Goal: Task Accomplishment & Management: Manage account settings

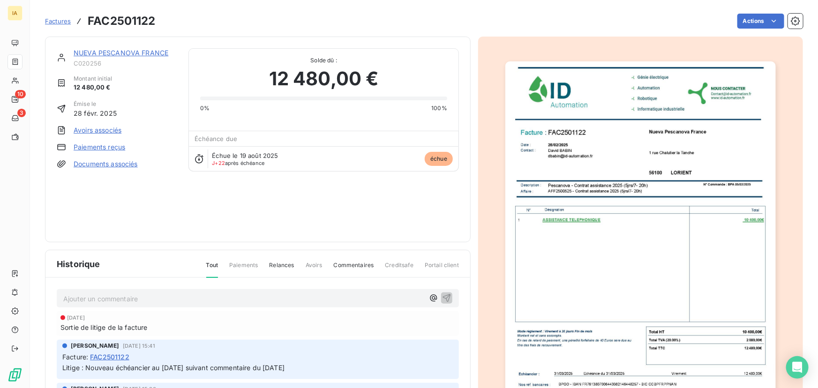
click at [174, 362] on div "Litige : Nouveau échéancier au [DATE] suivant commentaire du [DATE]" at bounding box center [257, 368] width 391 height 12
click at [176, 359] on div "Facture : FAC2501122" at bounding box center [257, 357] width 391 height 10
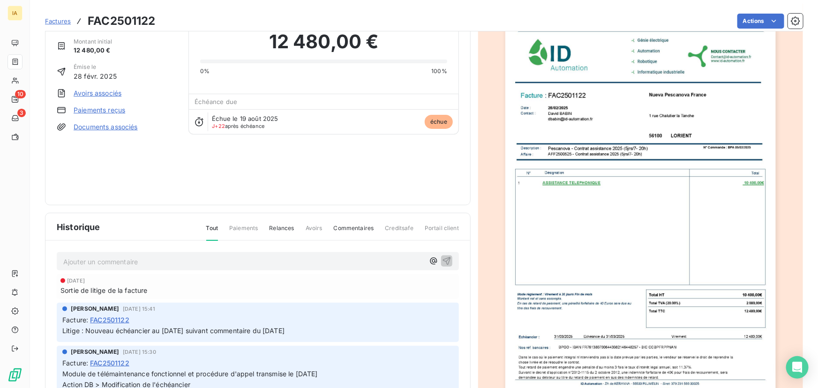
scroll to position [52, 0]
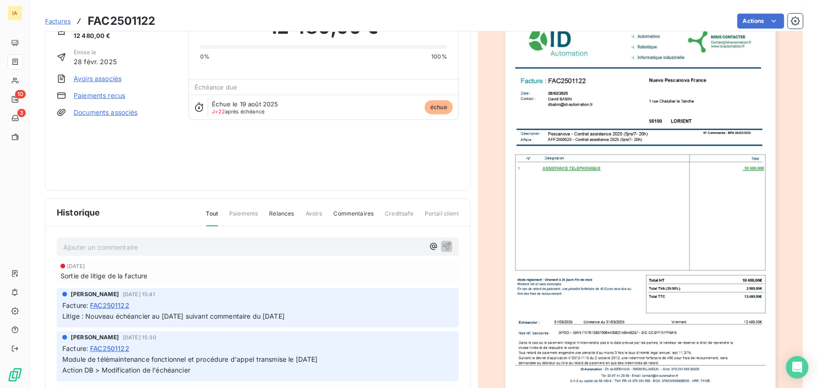
click at [112, 245] on p "Ajouter un commentaire ﻿" at bounding box center [243, 247] width 361 height 12
click at [147, 251] on p "Ajouter un commentaire ﻿" at bounding box center [243, 247] width 361 height 12
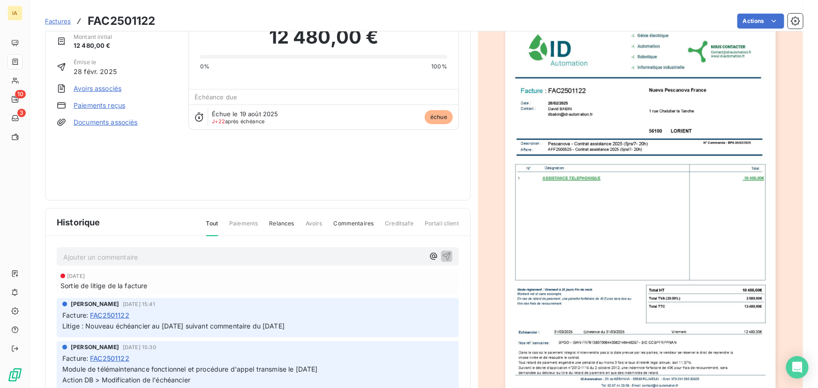
scroll to position [43, 0]
click at [147, 251] on p "Ajouter un commentaire ﻿" at bounding box center [243, 257] width 361 height 12
click at [319, 257] on p "Facture validée par le client. Paiement prévu courant septembre" at bounding box center [243, 256] width 361 height 11
click at [442, 255] on icon "button" at bounding box center [446, 255] width 9 height 9
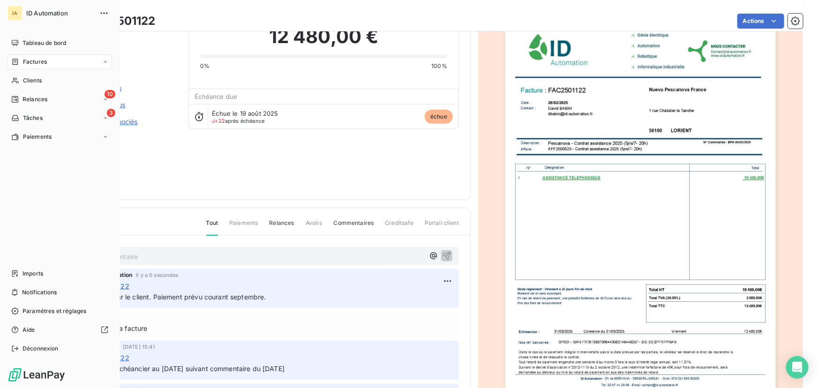
click at [39, 59] on span "Factures" at bounding box center [35, 62] width 24 height 8
click at [38, 43] on span "Tableau de bord" at bounding box center [44, 43] width 44 height 8
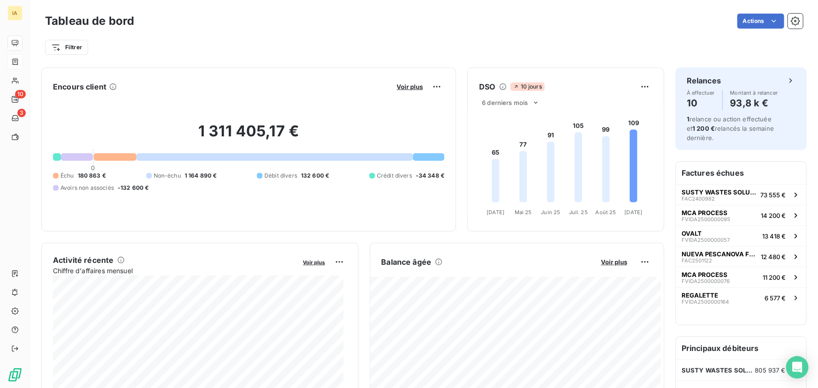
click at [412, 90] on button "Voir plus" at bounding box center [410, 86] width 32 height 8
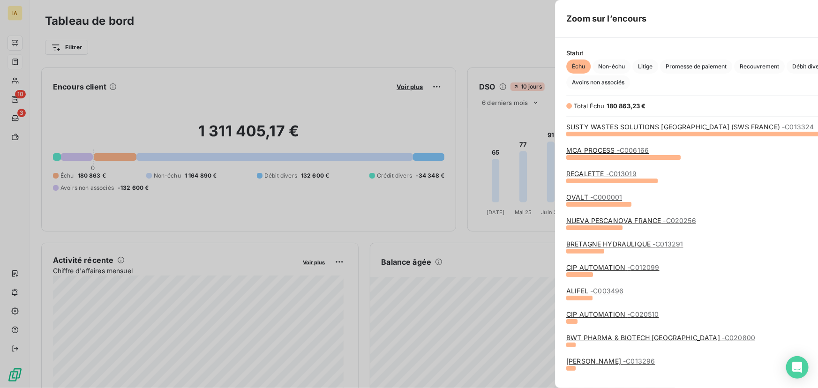
click at [411, 87] on div at bounding box center [409, 194] width 818 height 388
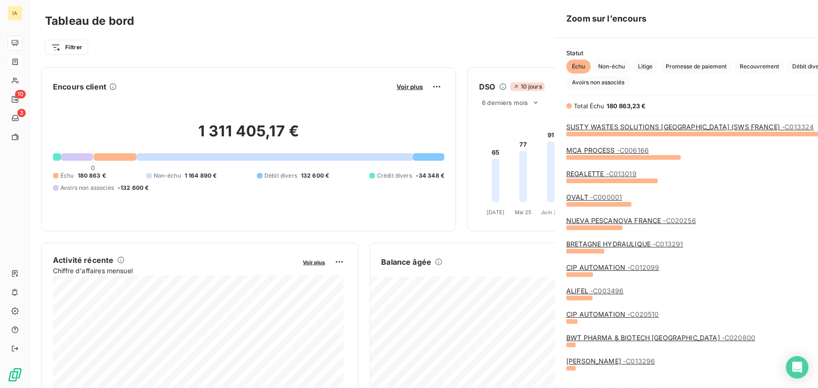
scroll to position [248, 353]
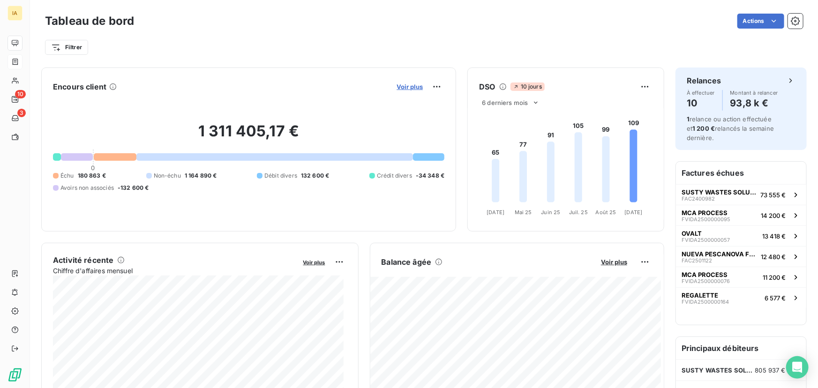
click at [404, 88] on span "Voir plus" at bounding box center [410, 86] width 26 height 7
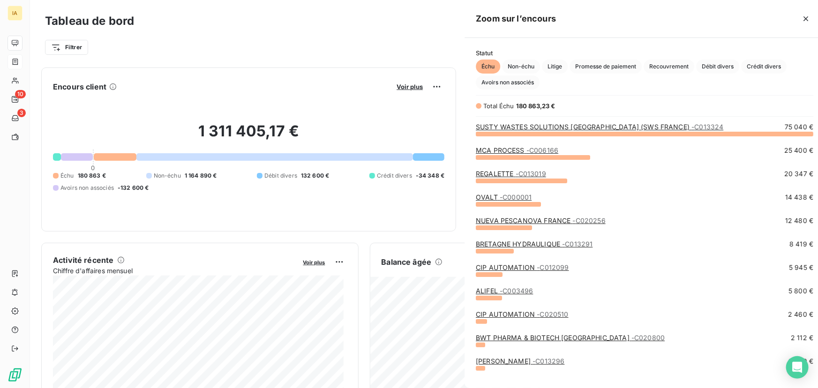
scroll to position [382, 353]
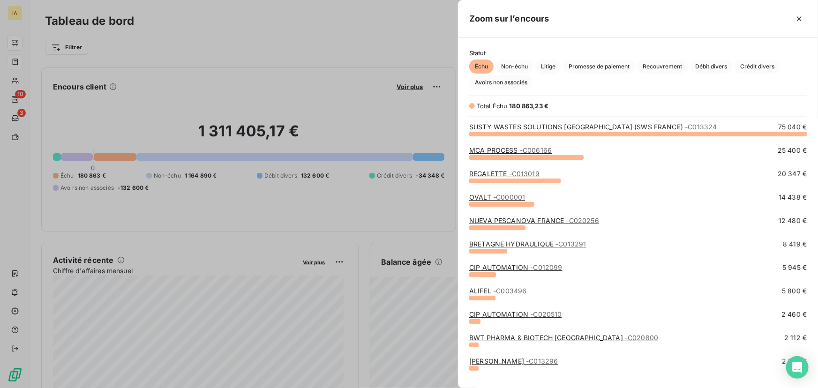
click at [497, 154] on link "MCA PROCESS - C006166" at bounding box center [510, 150] width 82 height 8
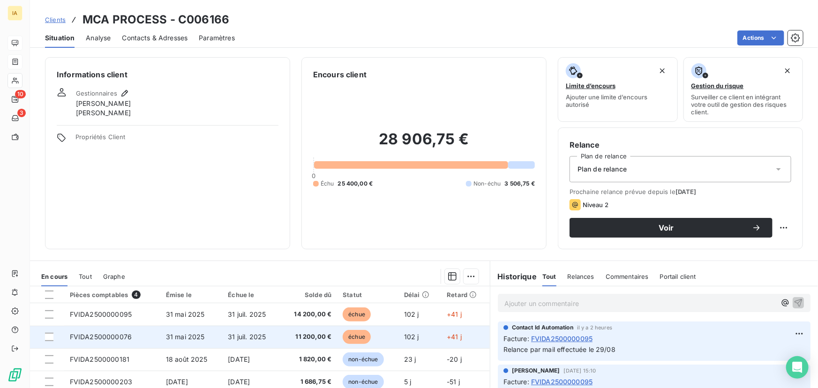
click at [162, 326] on td "31 mai 2025" at bounding box center [191, 337] width 62 height 22
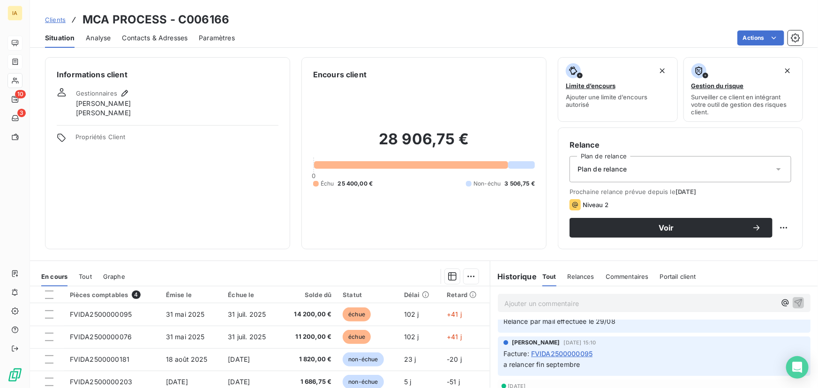
scroll to position [42, 0]
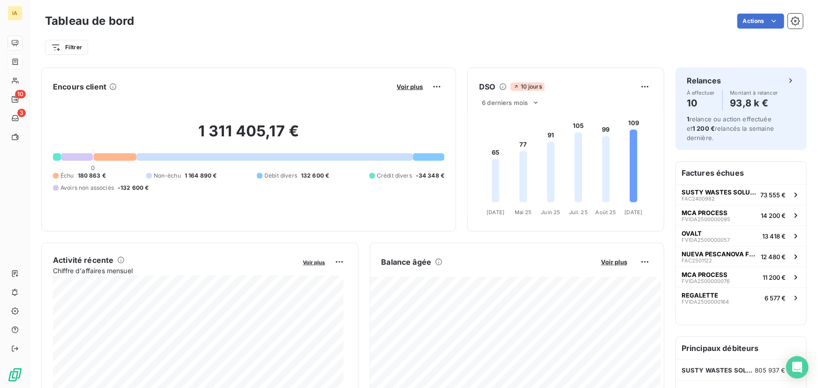
click at [419, 82] on div "Voir plus" at bounding box center [419, 86] width 51 height 15
click at [403, 83] on span "Voir plus" at bounding box center [410, 86] width 26 height 7
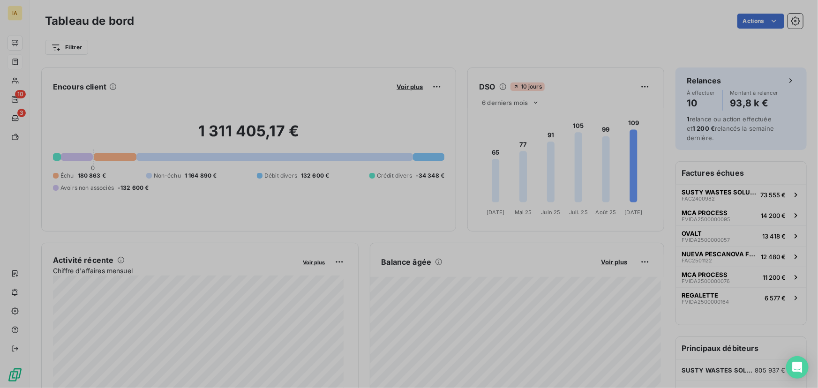
scroll to position [7, 7]
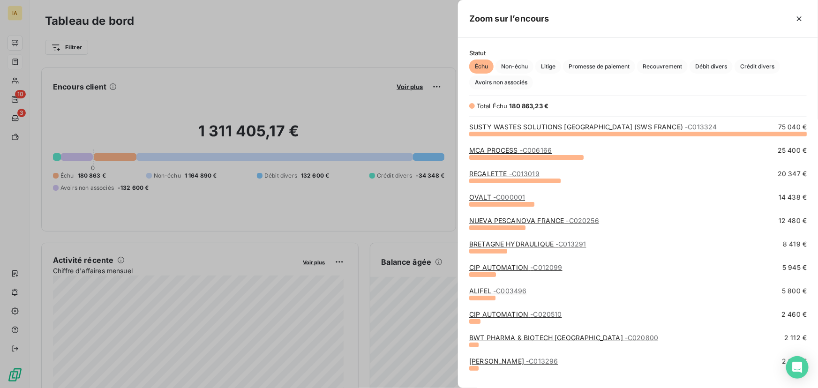
click at [504, 243] on link "BRETAGNE HYDRAULIQUE - C013291" at bounding box center [527, 244] width 117 height 8
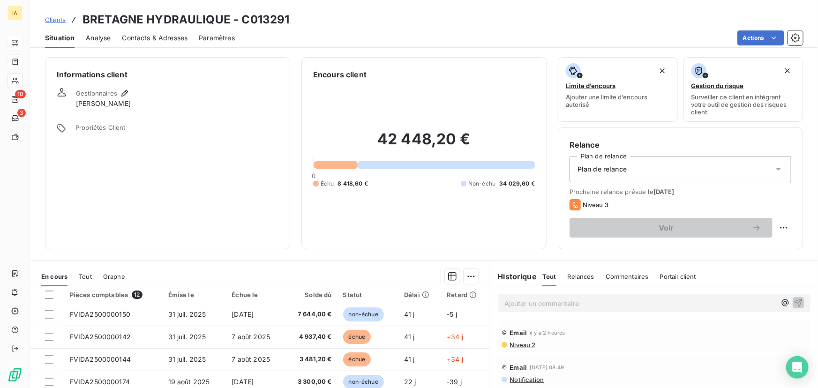
scroll to position [42, 0]
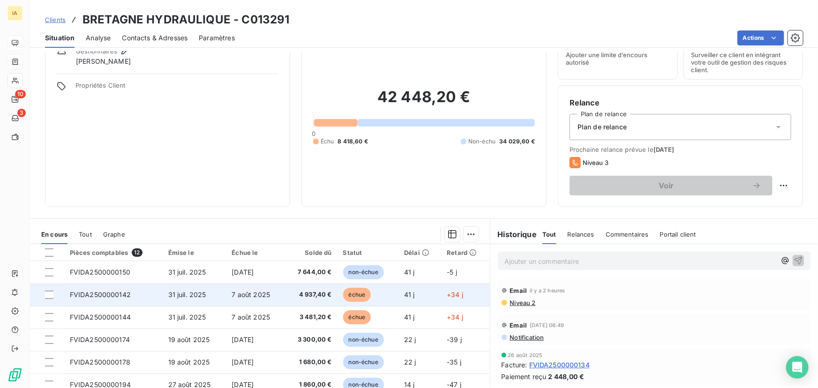
click at [207, 304] on td "31 juil. 2025" at bounding box center [195, 295] width 64 height 22
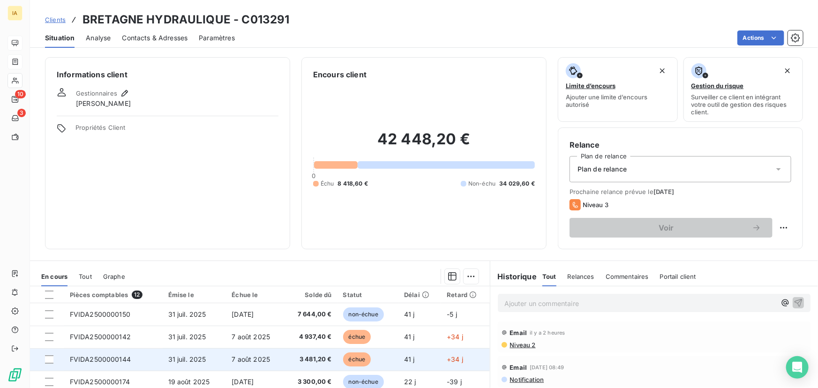
click at [256, 356] on span "7 août 2025" at bounding box center [251, 359] width 38 height 8
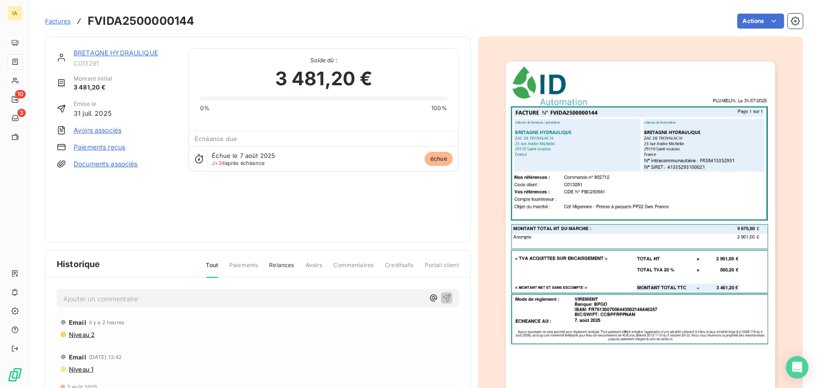
scroll to position [1, 0]
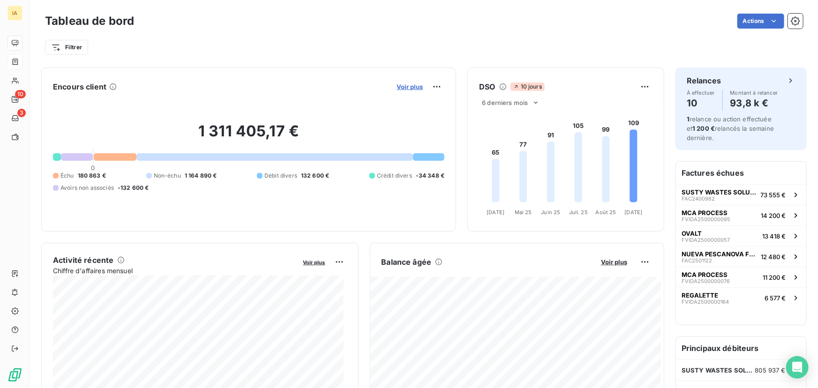
click at [413, 84] on span "Voir plus" at bounding box center [410, 86] width 26 height 7
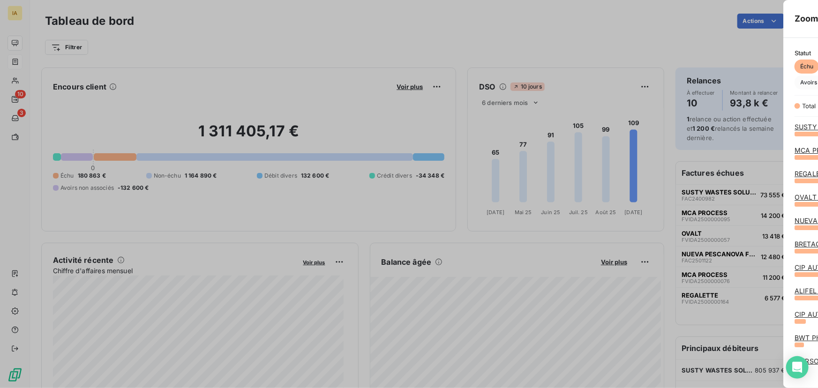
scroll to position [382, 353]
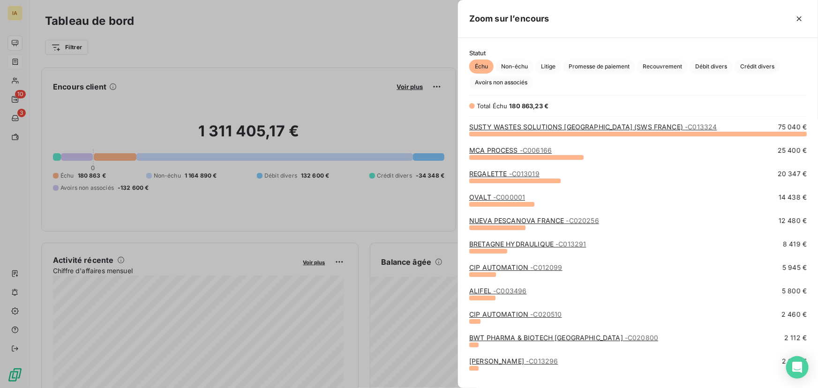
click at [509, 268] on link "CIP AUTOMATION - C012099" at bounding box center [515, 267] width 93 height 8
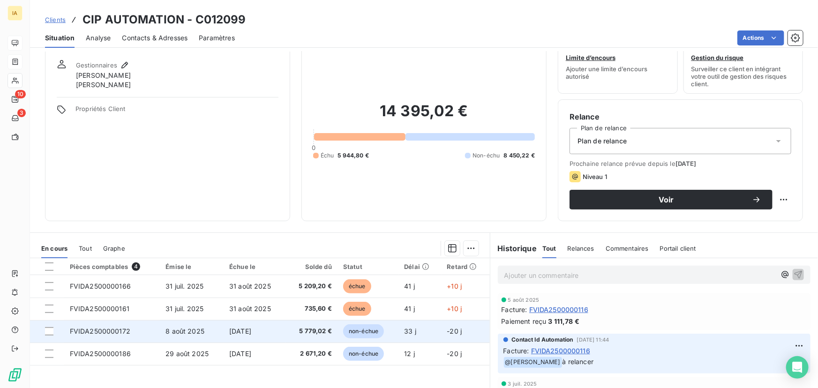
scroll to position [42, 0]
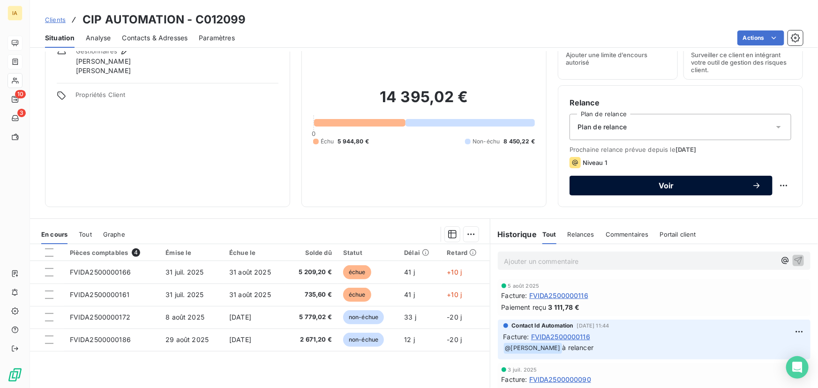
click at [666, 188] on span "Voir" at bounding box center [666, 185] width 171 height 7
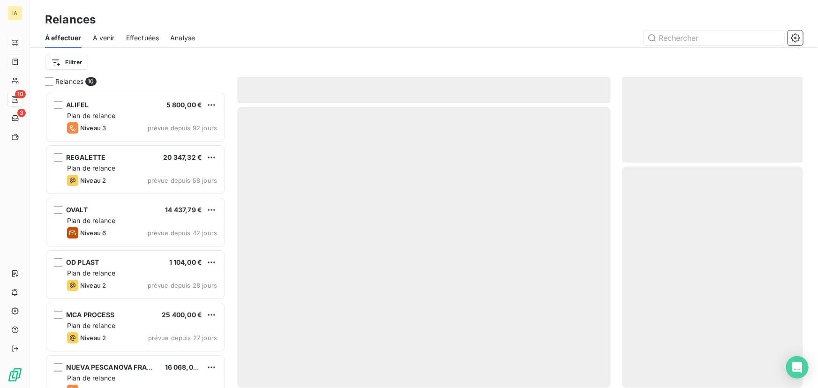
scroll to position [290, 174]
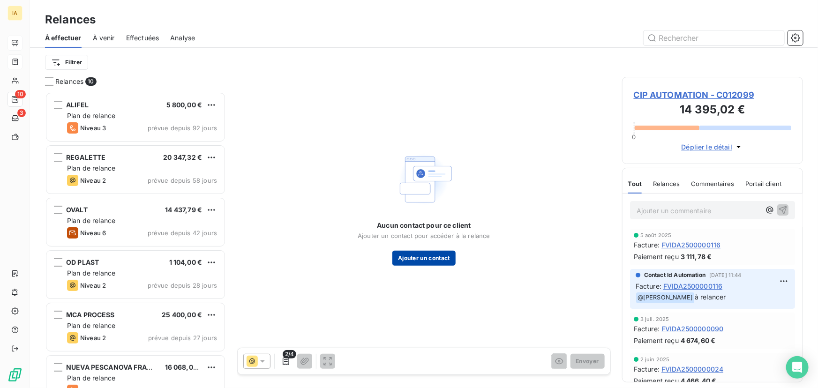
click at [441, 259] on button "Ajouter un contact" at bounding box center [423, 258] width 63 height 15
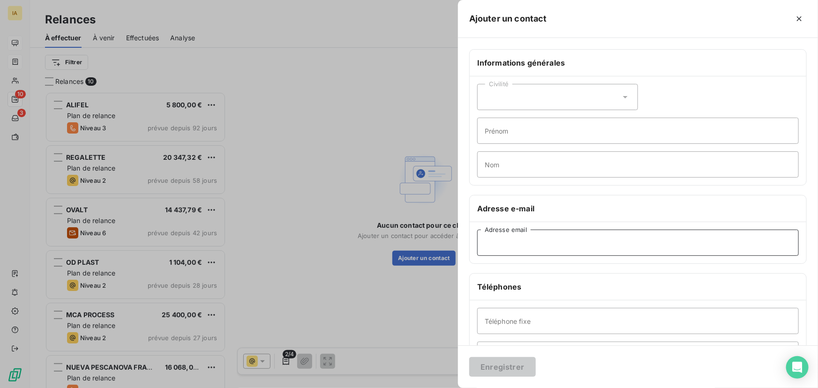
click at [544, 239] on input "Adresse email" at bounding box center [638, 243] width 322 height 26
paste input "[EMAIL_ADDRESS][DOMAIN_NAME]"
type input "[EMAIL_ADDRESS][DOMAIN_NAME]"
click at [497, 368] on button "Enregistrer" at bounding box center [502, 367] width 67 height 20
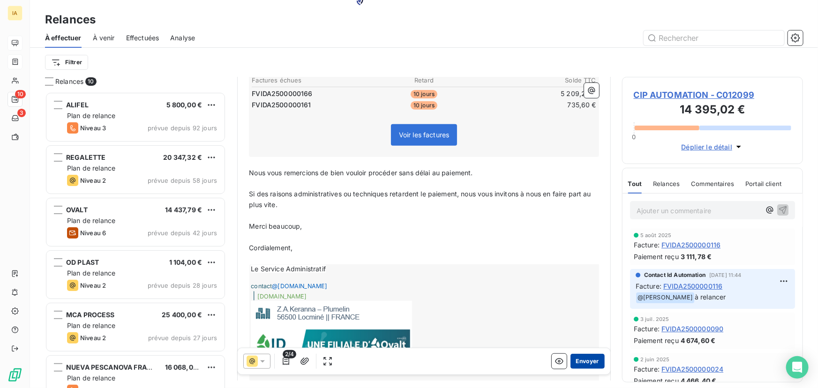
scroll to position [213, 0]
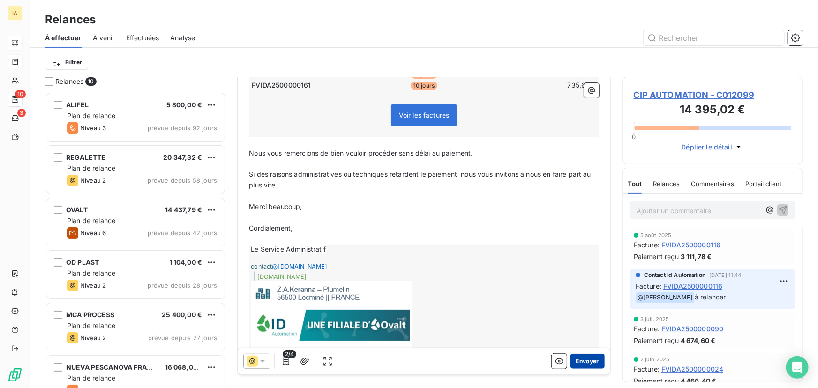
click at [583, 364] on button "Envoyer" at bounding box center [587, 361] width 34 height 15
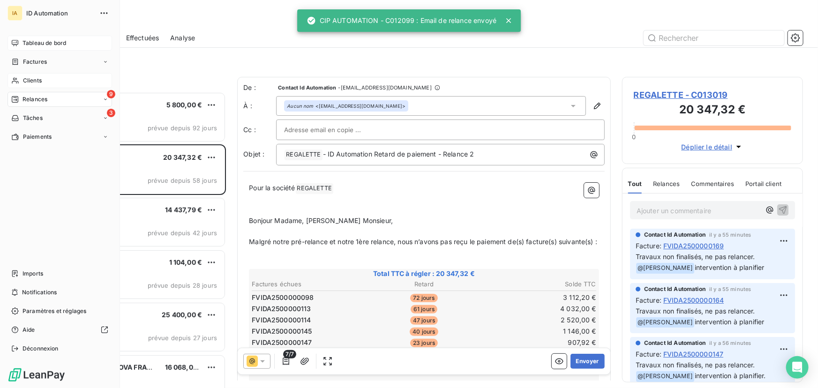
click at [54, 76] on div "Clients" at bounding box center [59, 80] width 105 height 15
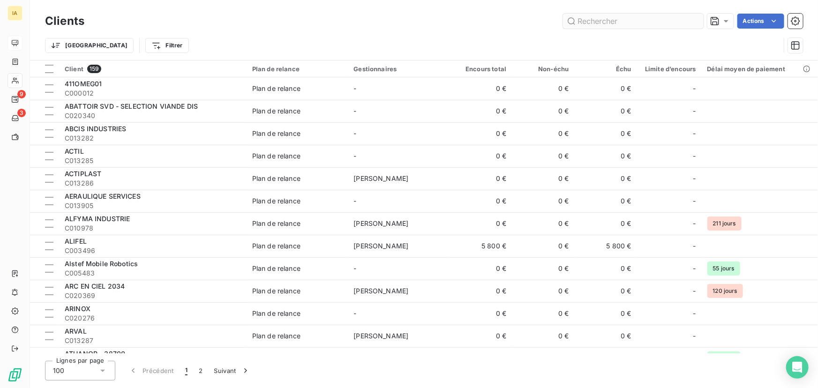
click at [622, 24] on input "text" at bounding box center [633, 21] width 141 height 15
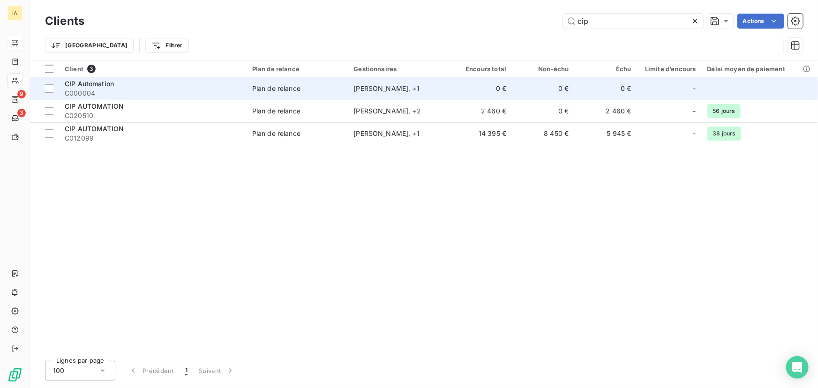
type input "cip"
click at [173, 89] on span "C000004" at bounding box center [153, 93] width 176 height 9
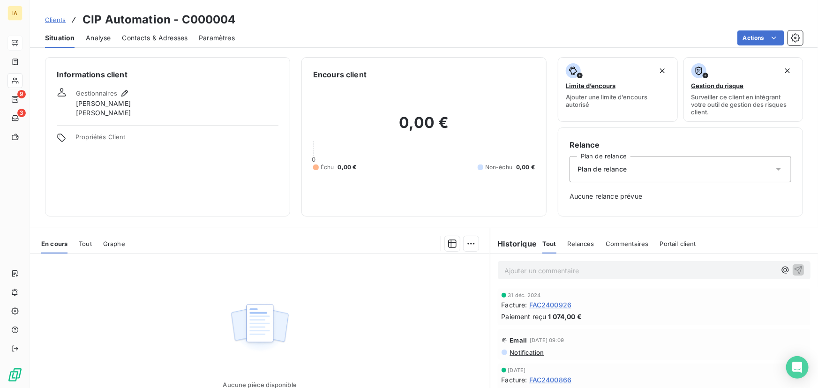
click at [109, 36] on span "Analyse" at bounding box center [98, 37] width 25 height 9
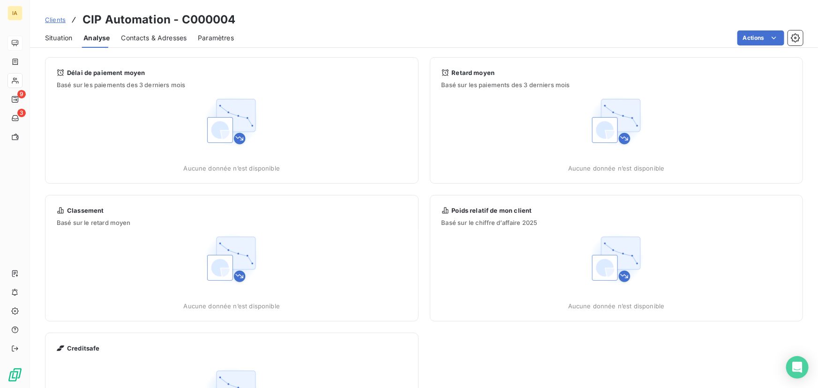
click at [147, 37] on span "Contacts & Adresses" at bounding box center [154, 37] width 66 height 9
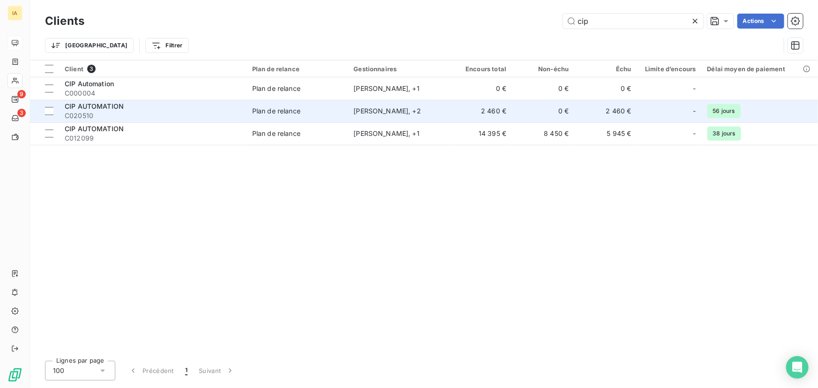
click at [229, 112] on span "C020510" at bounding box center [153, 115] width 176 height 9
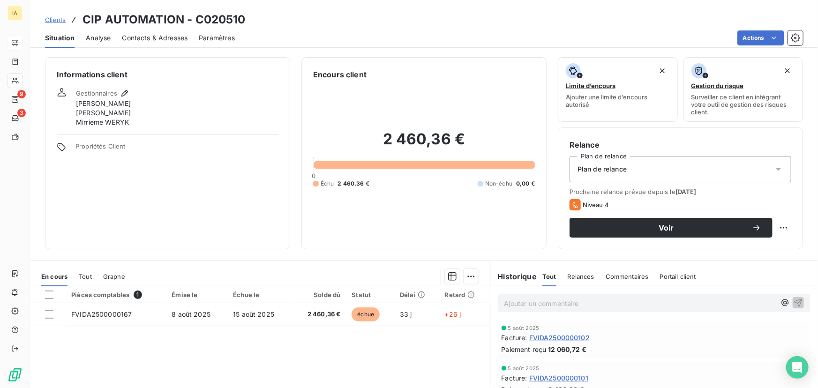
click at [153, 41] on span "Contacts & Adresses" at bounding box center [155, 37] width 66 height 9
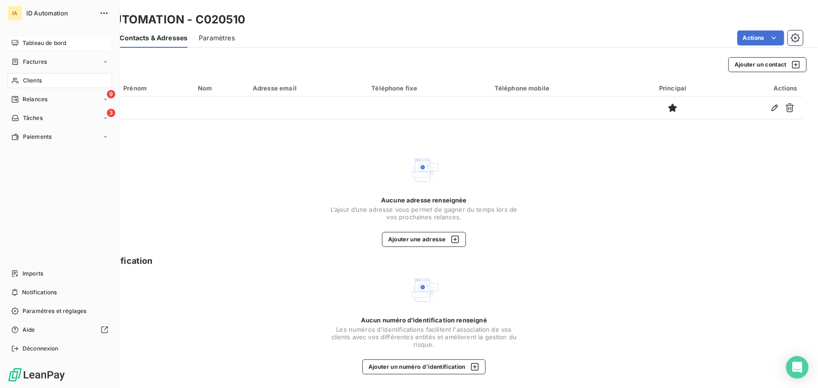
click at [43, 46] on span "Tableau de bord" at bounding box center [44, 43] width 44 height 8
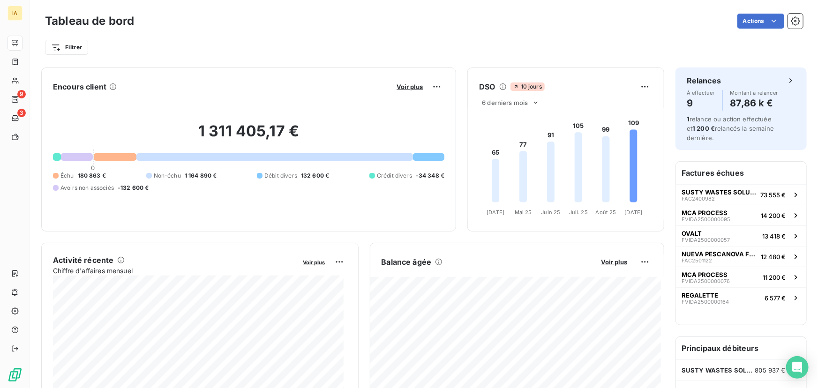
click at [389, 85] on div "Encours client Voir plus" at bounding box center [248, 86] width 391 height 15
click at [427, 93] on html "IA 9 3 Tableau de bord Actions Filtrer Encours client Voir plus 1 311 405,17 € …" at bounding box center [409, 194] width 818 height 388
click at [401, 84] on html "IA 9 3 Tableau de bord Actions Filtrer Encours client Voir plus Exporter 1 311 …" at bounding box center [409, 194] width 818 height 388
click at [406, 87] on span "Voir plus" at bounding box center [410, 86] width 26 height 7
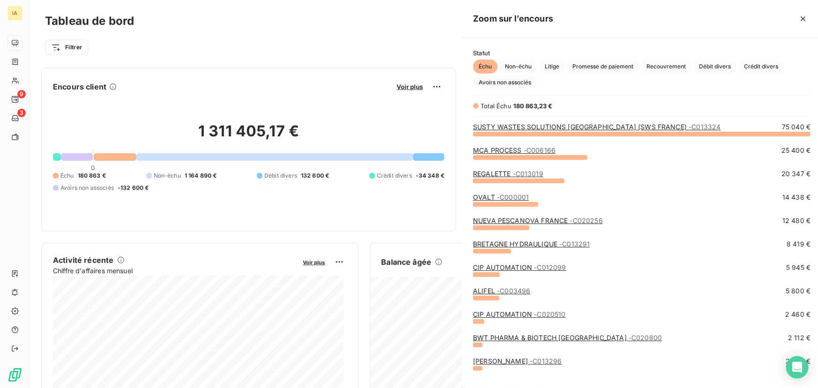
scroll to position [382, 353]
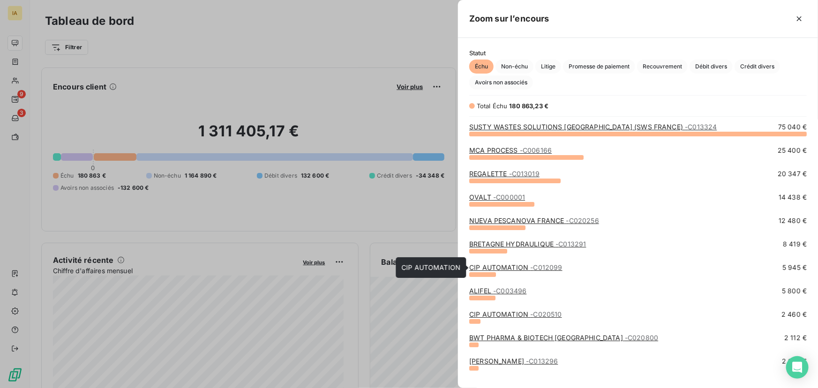
click at [501, 268] on link "CIP AUTOMATION - C012099" at bounding box center [515, 267] width 93 height 8
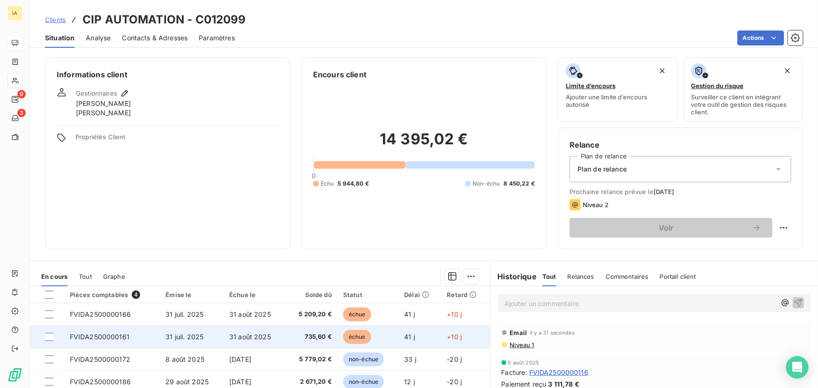
click at [176, 337] on span "31 juil. 2025" at bounding box center [184, 337] width 38 height 8
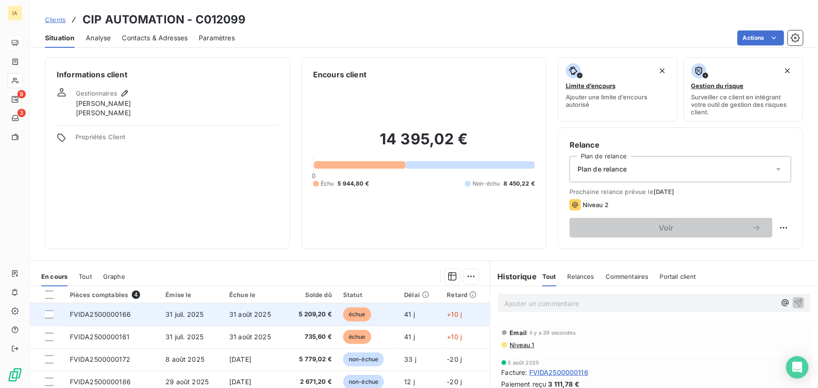
click at [177, 308] on td "31 juil. 2025" at bounding box center [192, 314] width 64 height 22
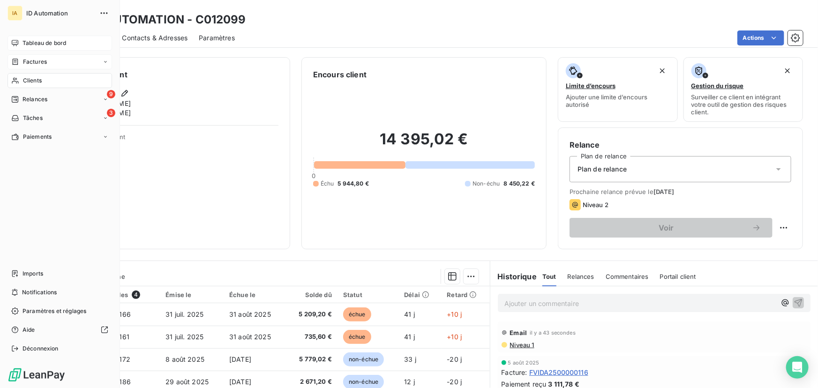
drag, startPoint x: 20, startPoint y: 48, endPoint x: 82, endPoint y: 58, distance: 63.1
click at [20, 48] on div "Tableau de bord" at bounding box center [59, 43] width 105 height 15
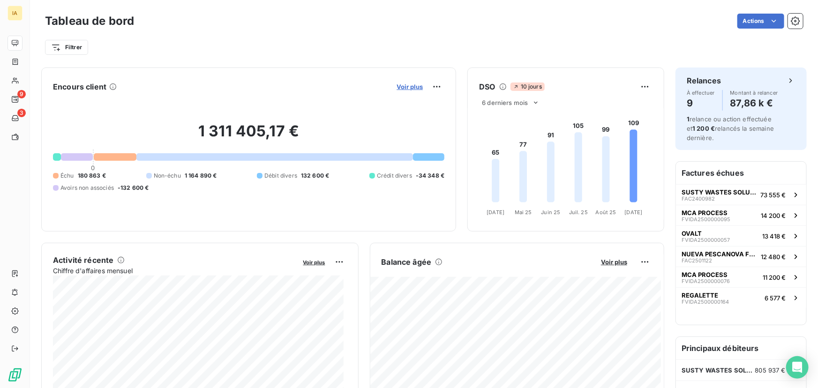
click at [411, 84] on span "Voir plus" at bounding box center [410, 86] width 26 height 7
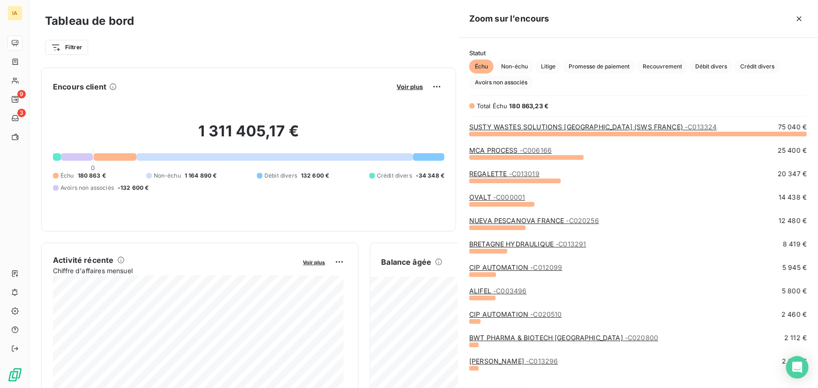
scroll to position [382, 353]
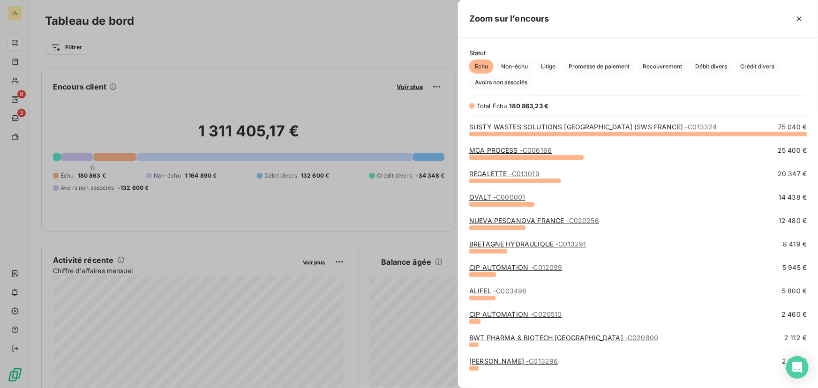
click at [216, 121] on div at bounding box center [409, 194] width 818 height 388
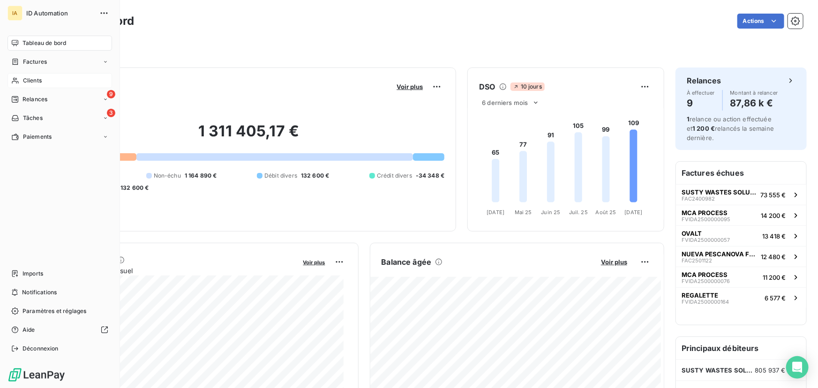
click at [34, 82] on span "Clients" at bounding box center [32, 80] width 19 height 8
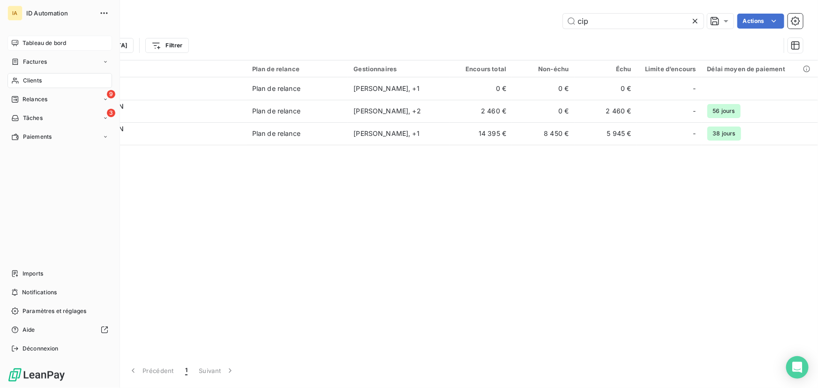
click at [51, 42] on span "Tableau de bord" at bounding box center [44, 43] width 44 height 8
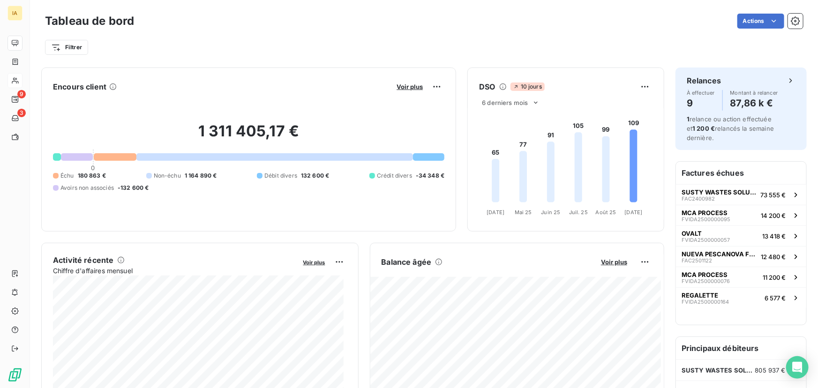
click at [404, 82] on div "Voir plus" at bounding box center [419, 86] width 51 height 15
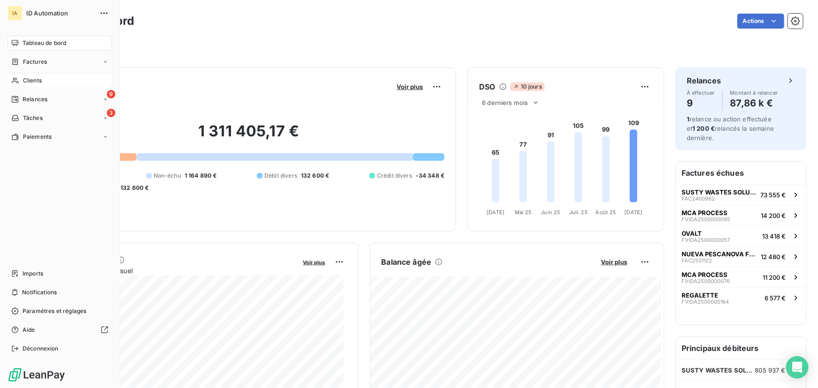
click at [51, 80] on div "Clients" at bounding box center [59, 80] width 105 height 15
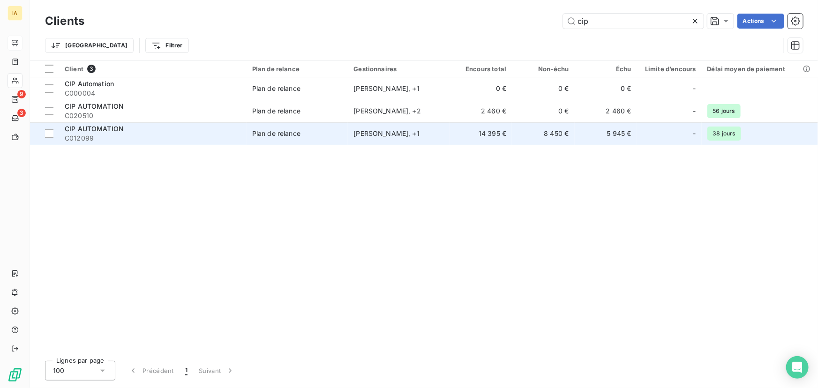
click at [146, 134] on span "C012099" at bounding box center [153, 138] width 176 height 9
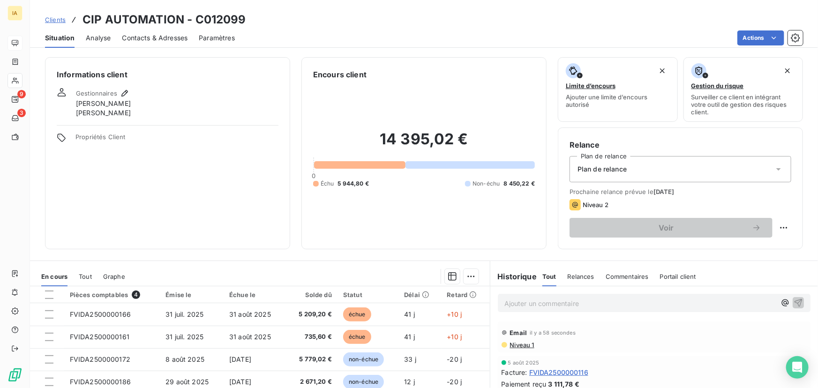
click at [93, 41] on span "Analyse" at bounding box center [98, 37] width 25 height 9
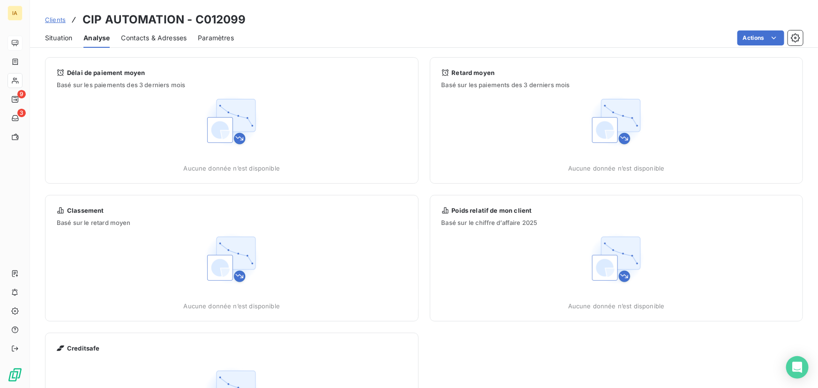
click at [144, 38] on span "Contacts & Adresses" at bounding box center [154, 37] width 66 height 9
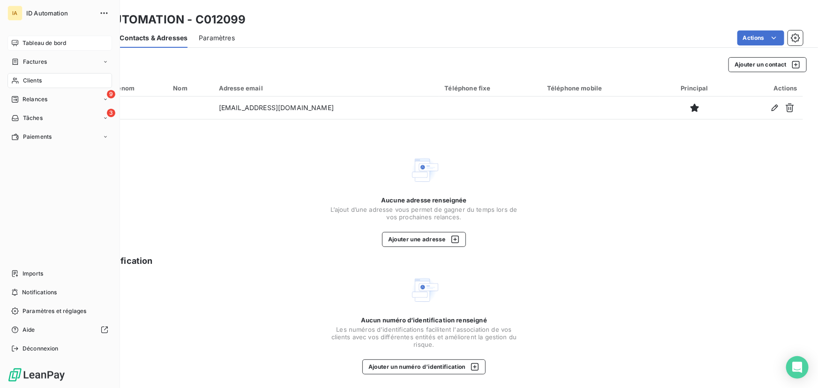
click at [25, 47] on div "Tableau de bord" at bounding box center [59, 43] width 105 height 15
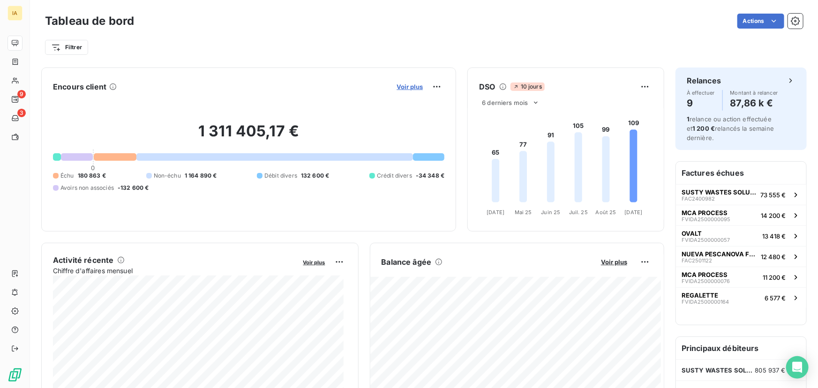
click at [413, 85] on span "Voir plus" at bounding box center [410, 86] width 26 height 7
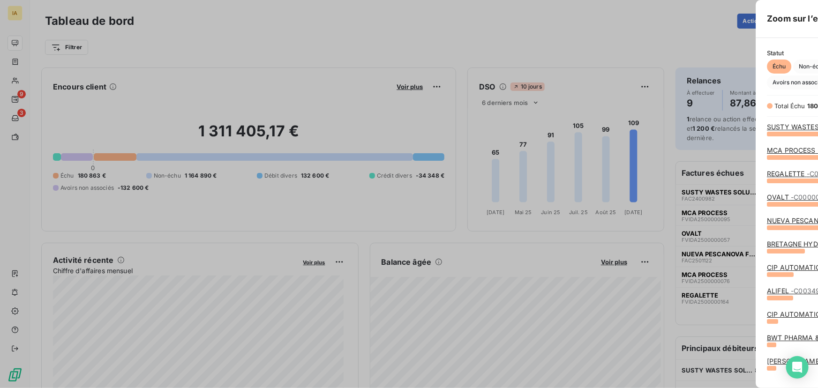
scroll to position [382, 353]
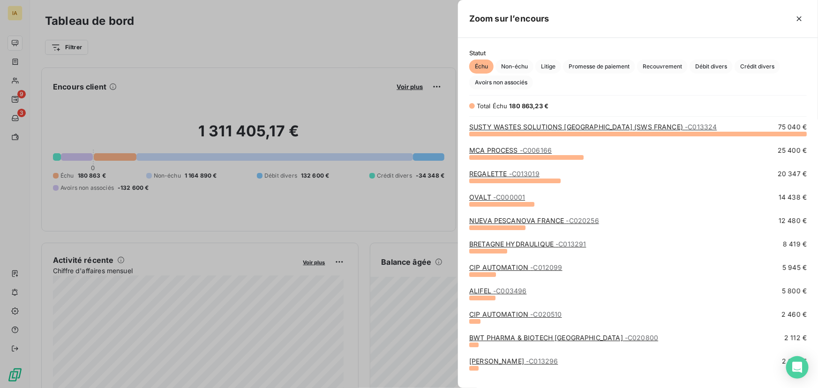
click at [510, 290] on span "- C003496" at bounding box center [509, 291] width 33 height 8
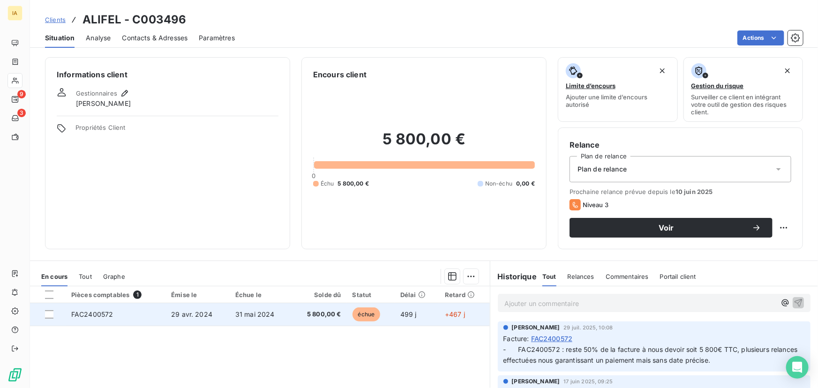
click at [203, 311] on span "29 avr. 2024" at bounding box center [191, 314] width 41 height 8
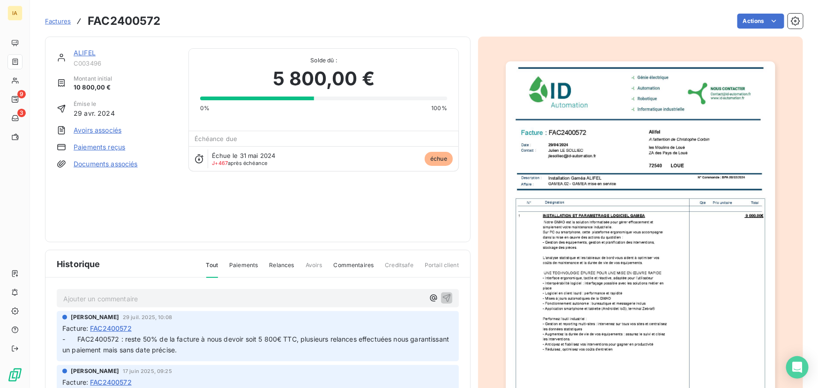
scroll to position [42, 0]
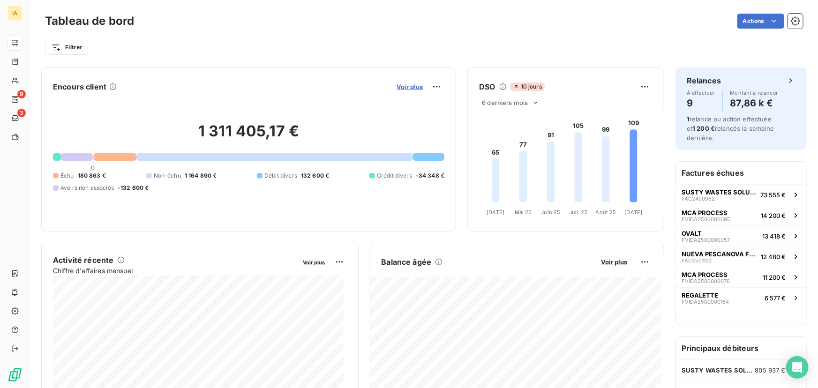
drag, startPoint x: 400, startPoint y: 79, endPoint x: 403, endPoint y: 87, distance: 8.3
click at [401, 79] on div "Voir plus" at bounding box center [419, 86] width 51 height 15
click at [403, 87] on span "Voir plus" at bounding box center [410, 86] width 26 height 7
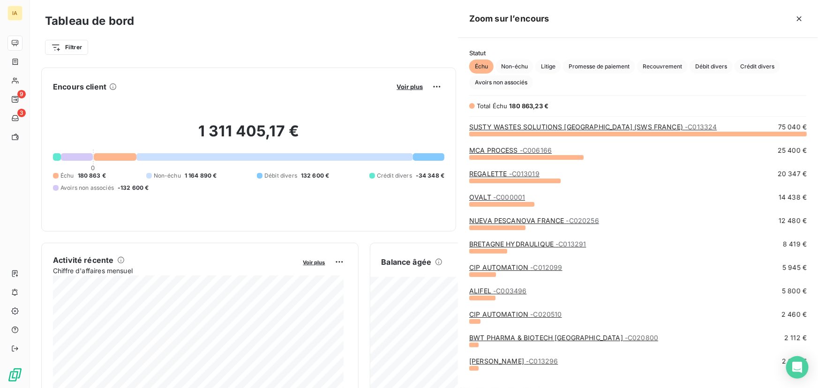
scroll to position [382, 353]
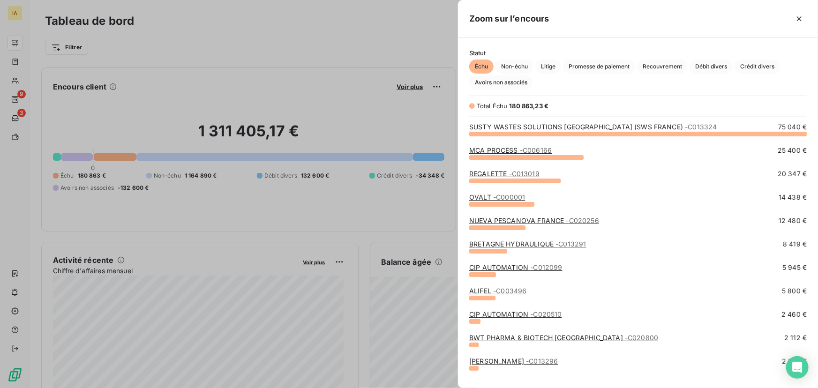
click at [516, 338] on link "BWT PHARMA & BIOTECH [GEOGRAPHIC_DATA] - C020800" at bounding box center [563, 338] width 189 height 8
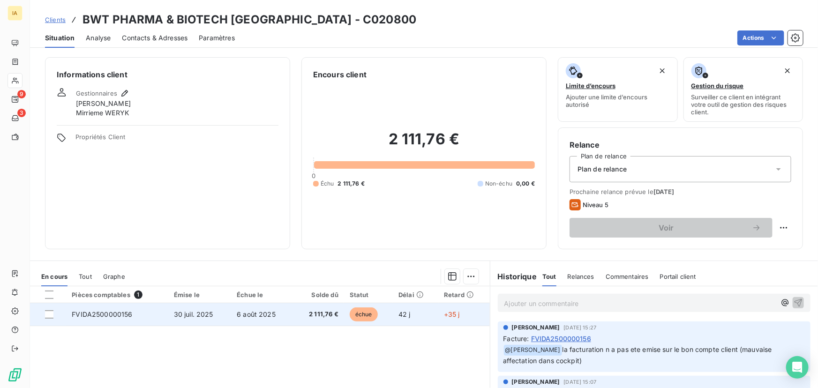
click at [223, 314] on td "30 juil. 2025" at bounding box center [199, 314] width 63 height 22
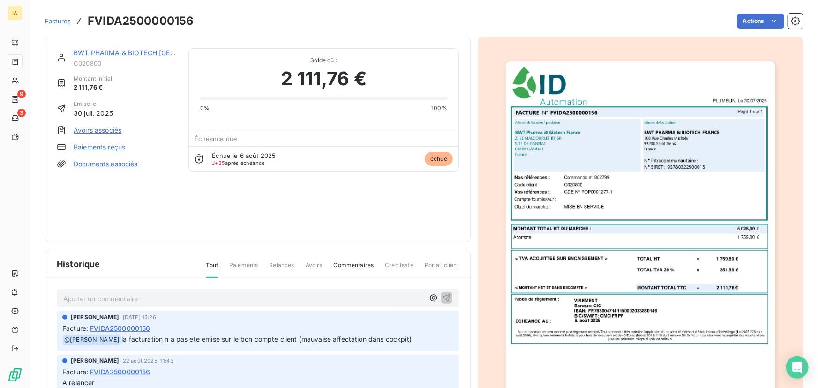
click at [163, 295] on p "Ajouter un commentaire ﻿" at bounding box center [243, 299] width 361 height 12
click at [202, 300] on p "Ajouter un commentaire ﻿" at bounding box center [243, 299] width 361 height 12
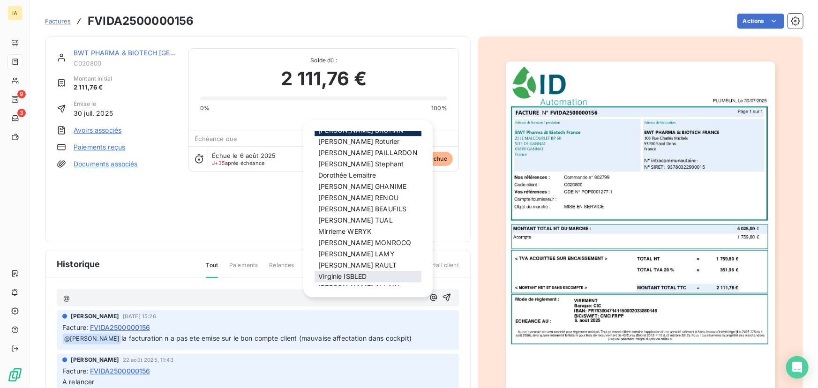
scroll to position [41, 0]
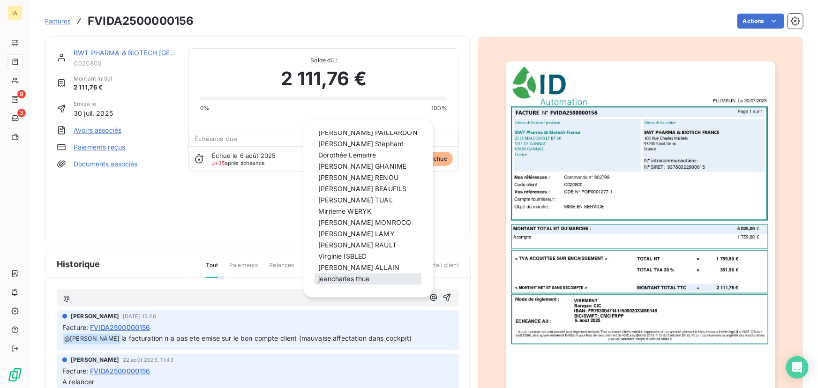
click at [361, 280] on span "[PERSON_NAME]" at bounding box center [343, 279] width 51 height 8
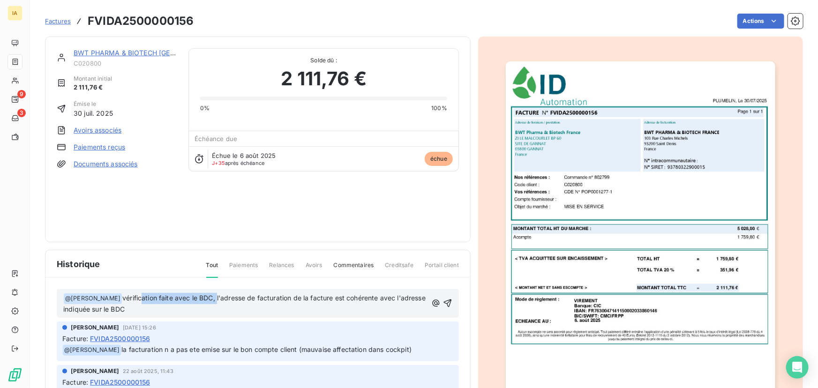
drag, startPoint x: 215, startPoint y: 299, endPoint x: 135, endPoint y: 300, distance: 80.2
click at [135, 300] on span "vérification faite avec le BDC, l'adresse de facturation de la facture est cohé…" at bounding box center [245, 303] width 364 height 19
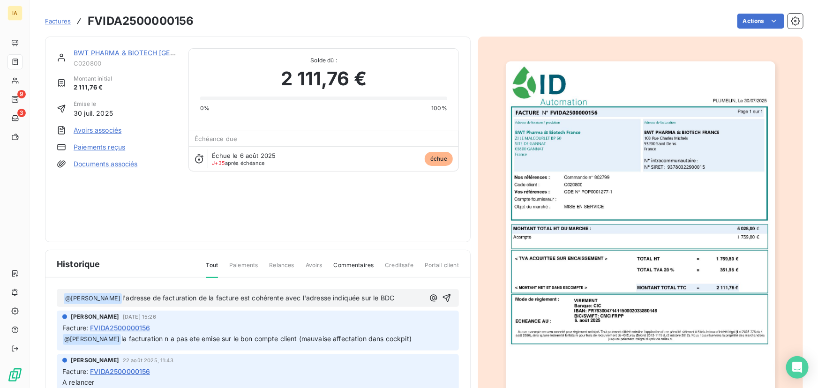
click at [400, 296] on p "﻿ @ [PERSON_NAME] ﻿ l'adresse de facturation de la facture est cohérente avec l…" at bounding box center [243, 298] width 361 height 11
click at [442, 295] on icon "button" at bounding box center [446, 297] width 9 height 9
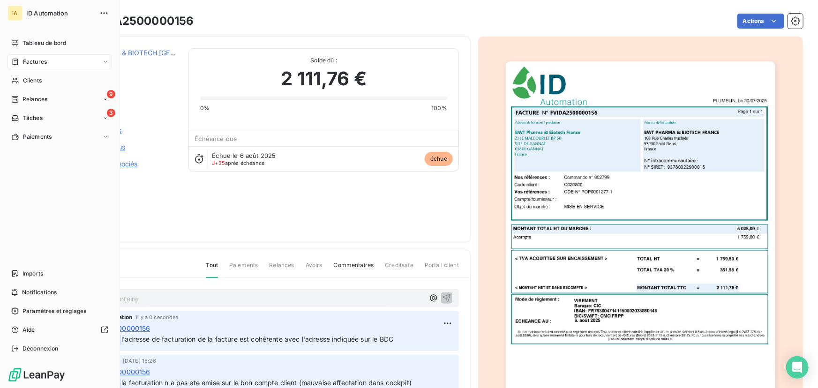
click at [57, 66] on div "Factures" at bounding box center [59, 61] width 105 height 15
click at [49, 42] on span "Tableau de bord" at bounding box center [44, 43] width 44 height 8
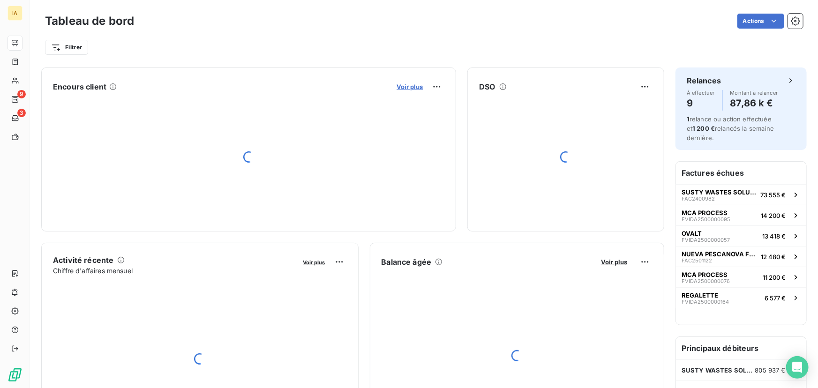
click at [405, 88] on span "Voir plus" at bounding box center [410, 86] width 26 height 7
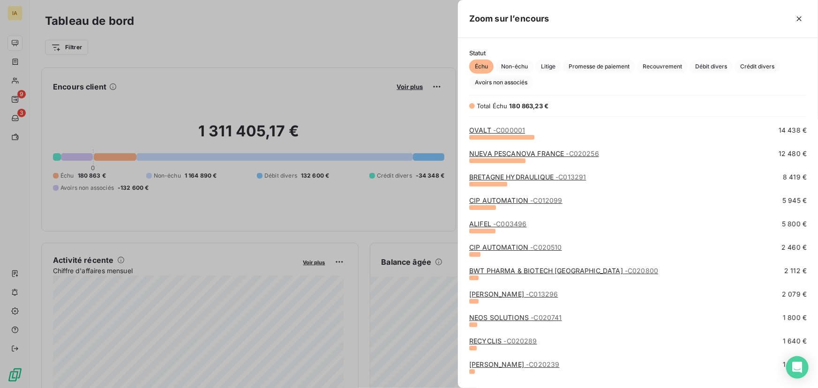
scroll to position [85, 0]
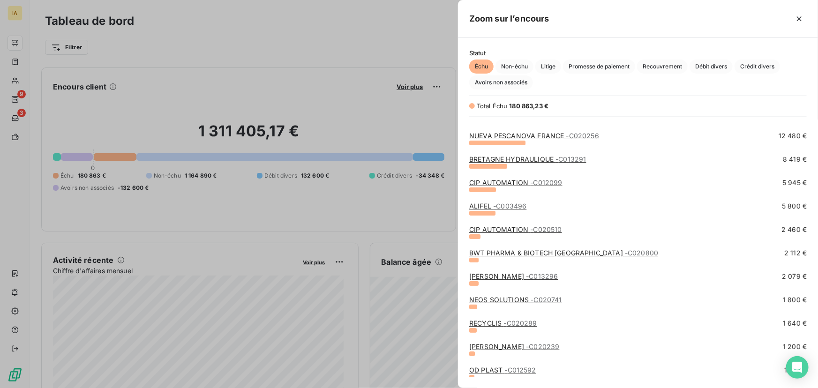
click at [500, 273] on link "[PERSON_NAME] - C013296" at bounding box center [513, 276] width 89 height 8
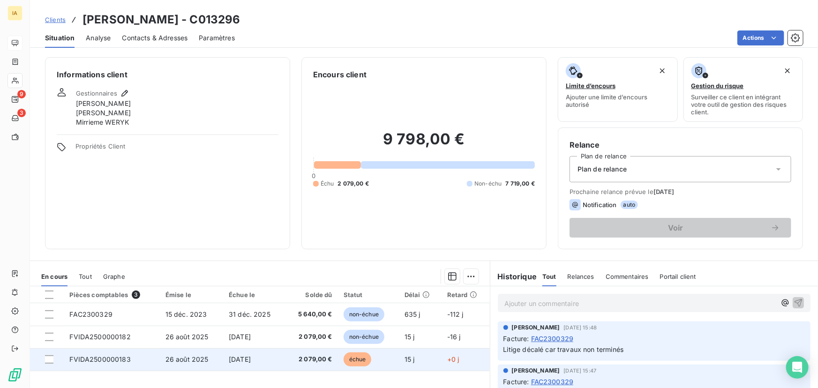
click at [165, 361] on span "26 août 2025" at bounding box center [186, 359] width 43 height 8
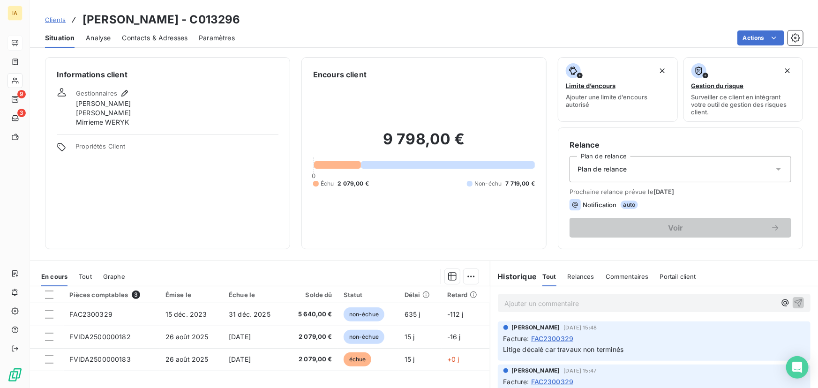
click at [728, 173] on div "Plan de relance" at bounding box center [680, 169] width 222 height 26
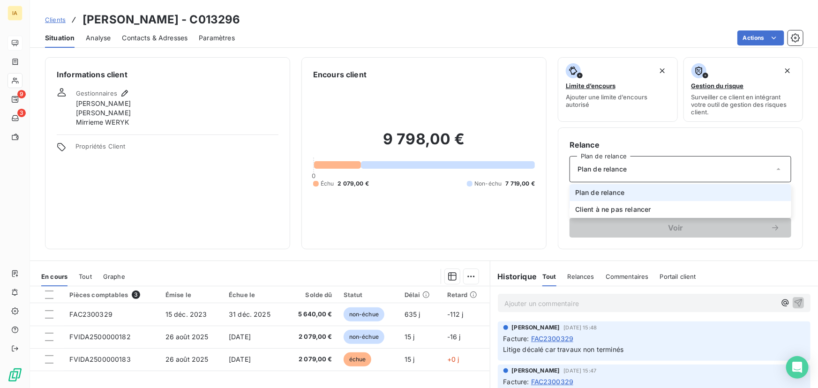
click at [384, 204] on div "9 798,00 € 0 Échu 2 079,00 € Non-échu 7 719,00 €" at bounding box center [424, 158] width 222 height 157
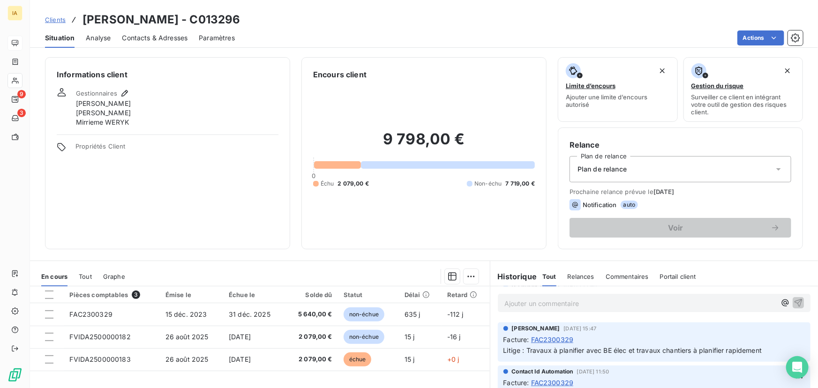
scroll to position [85, 0]
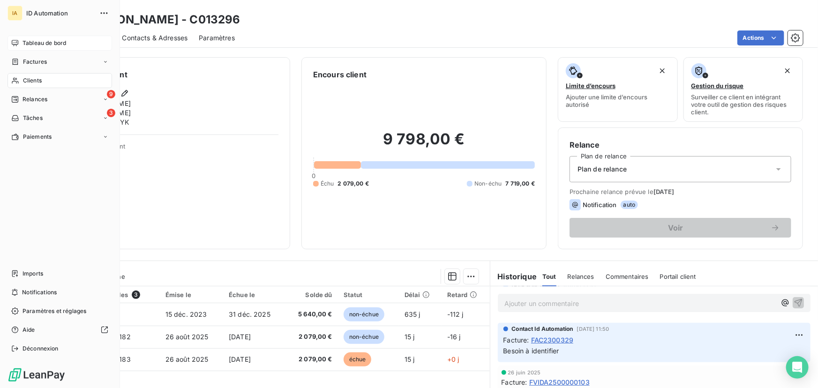
click at [39, 45] on span "Tableau de bord" at bounding box center [44, 43] width 44 height 8
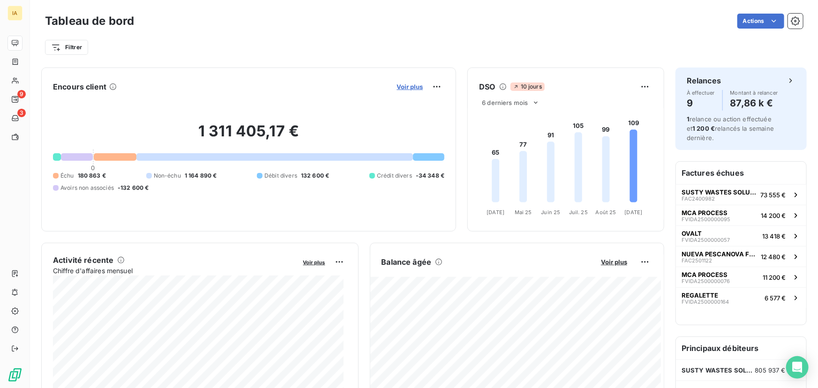
click at [413, 89] on span "Voir plus" at bounding box center [410, 86] width 26 height 7
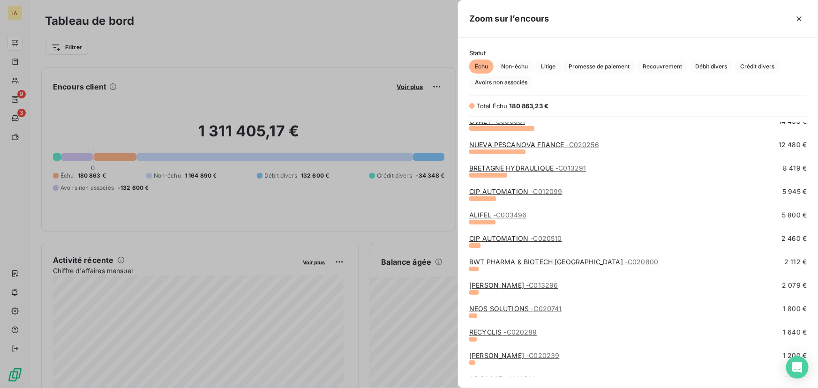
scroll to position [85, 0]
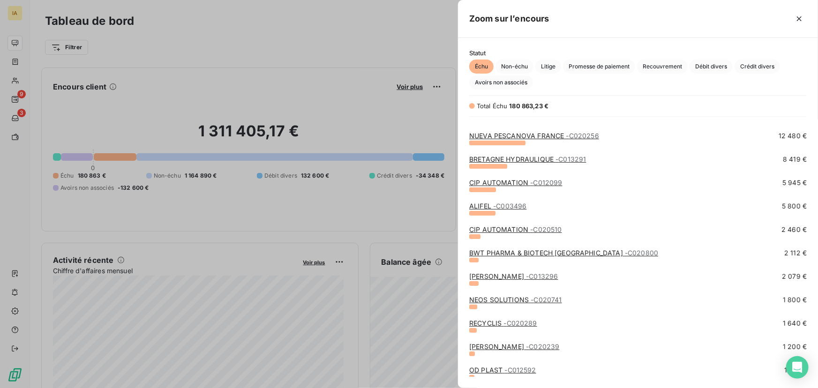
click at [509, 301] on link "NEOS SOLUTIONS - C020741" at bounding box center [515, 300] width 92 height 8
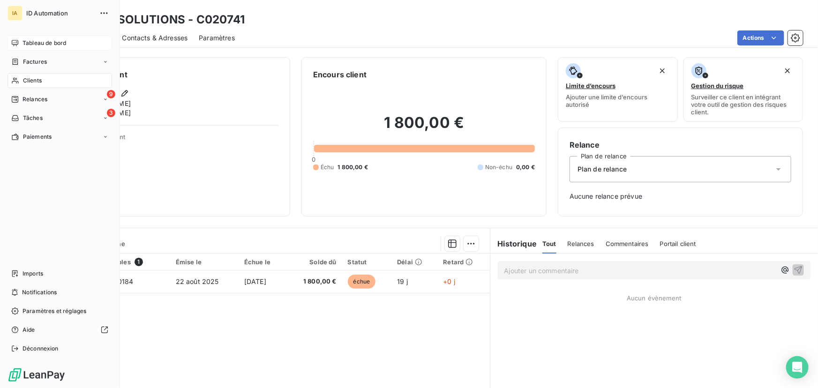
click at [43, 45] on span "Tableau de bord" at bounding box center [44, 43] width 44 height 8
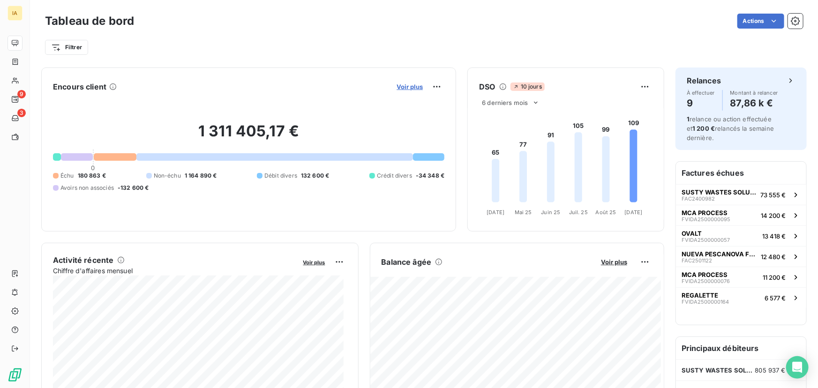
click at [412, 88] on span "Voir plus" at bounding box center [410, 86] width 26 height 7
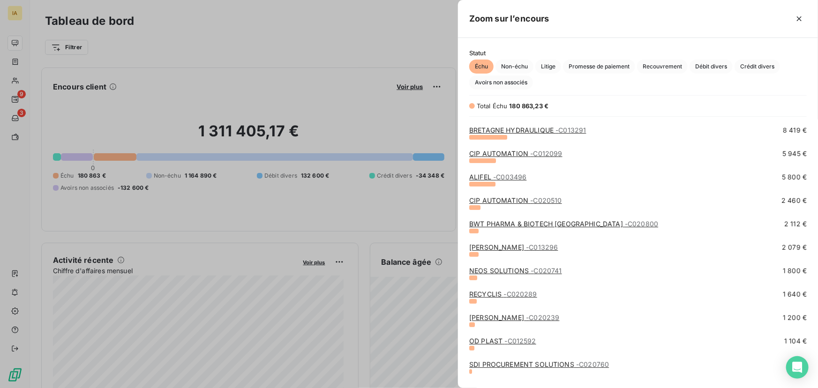
scroll to position [127, 0]
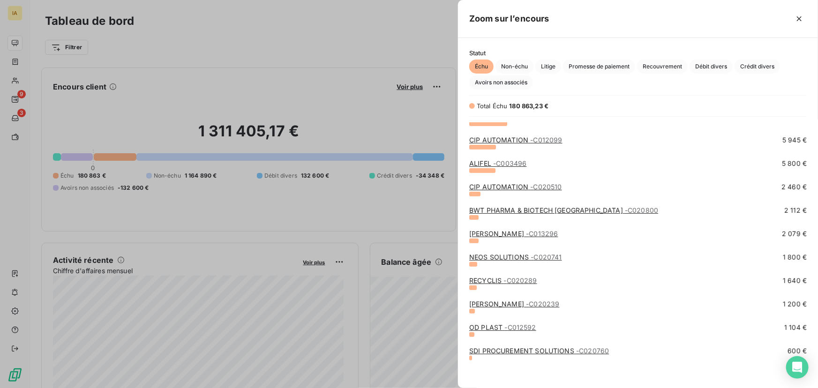
click at [501, 282] on link "RECYCLIS - C020289" at bounding box center [503, 281] width 68 height 8
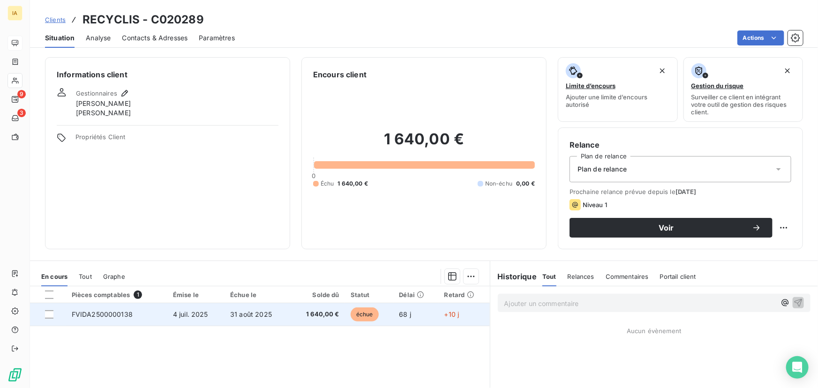
click at [215, 316] on td "4 juil. 2025" at bounding box center [195, 314] width 57 height 22
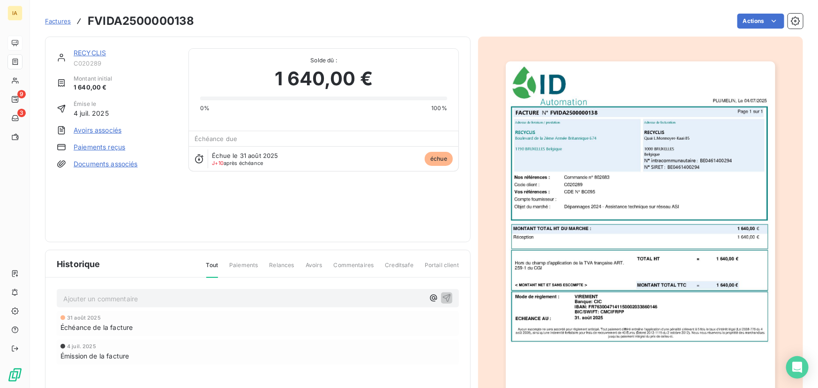
click at [93, 55] on link "RECYCLIS" at bounding box center [90, 53] width 32 height 8
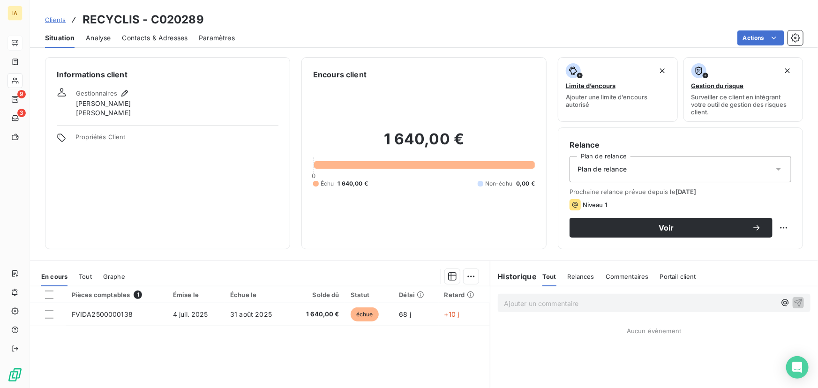
click at [141, 37] on span "Contacts & Adresses" at bounding box center [155, 37] width 66 height 9
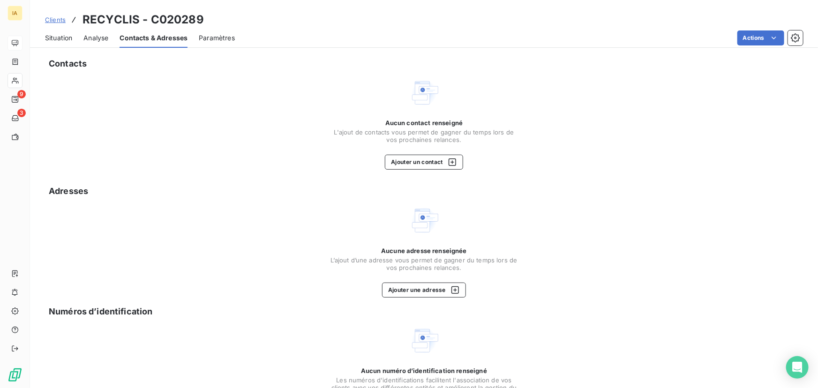
click at [102, 38] on span "Analyse" at bounding box center [95, 37] width 25 height 9
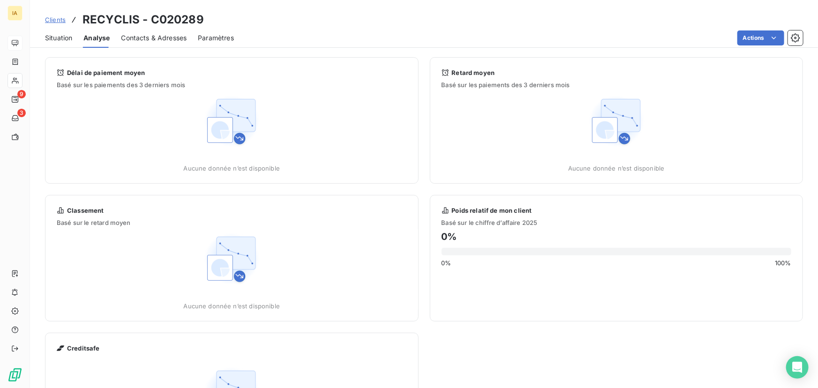
click at [66, 34] on span "Situation" at bounding box center [58, 37] width 27 height 9
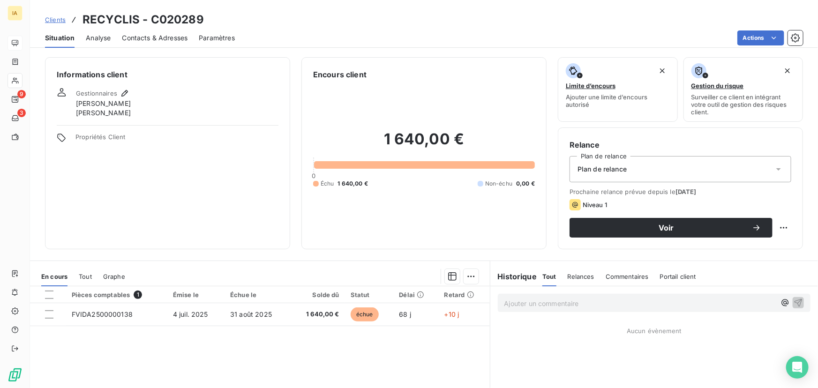
click at [118, 23] on h3 "RECYCLIS - C020289" at bounding box center [142, 19] width 121 height 17
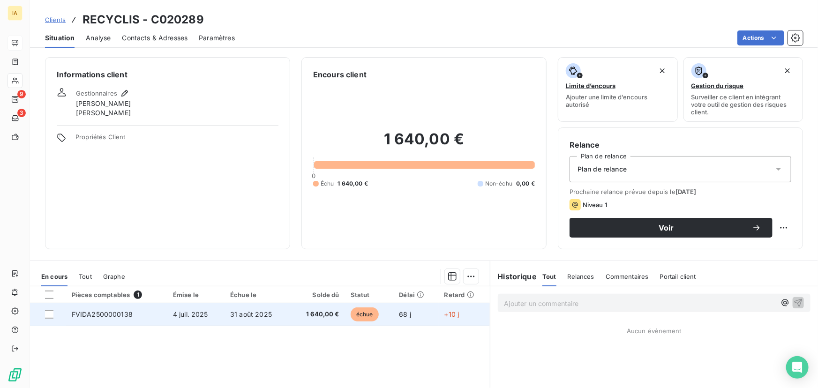
click at [205, 320] on td "4 juil. 2025" at bounding box center [195, 314] width 57 height 22
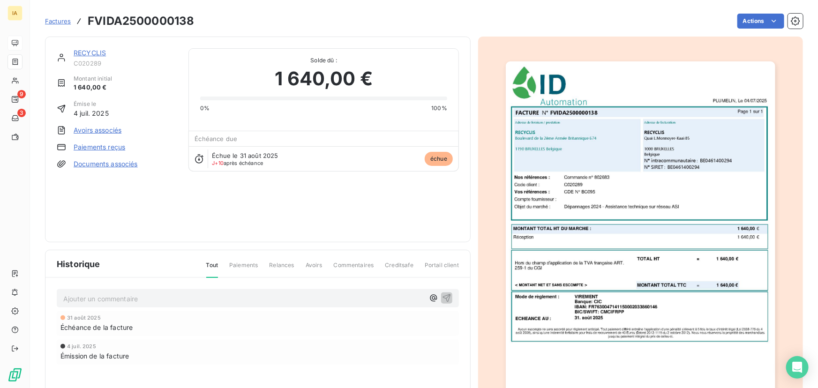
click at [100, 51] on link "RECYCLIS" at bounding box center [90, 53] width 32 height 8
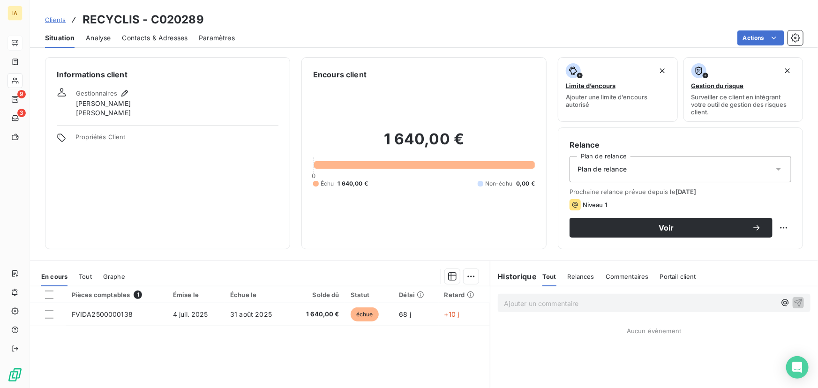
click at [98, 33] on span "Analyse" at bounding box center [98, 37] width 25 height 9
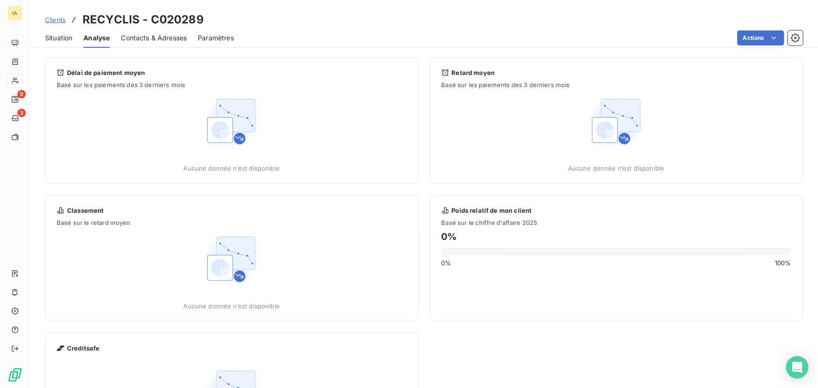
click at [155, 35] on span "Contacts & Adresses" at bounding box center [154, 37] width 66 height 9
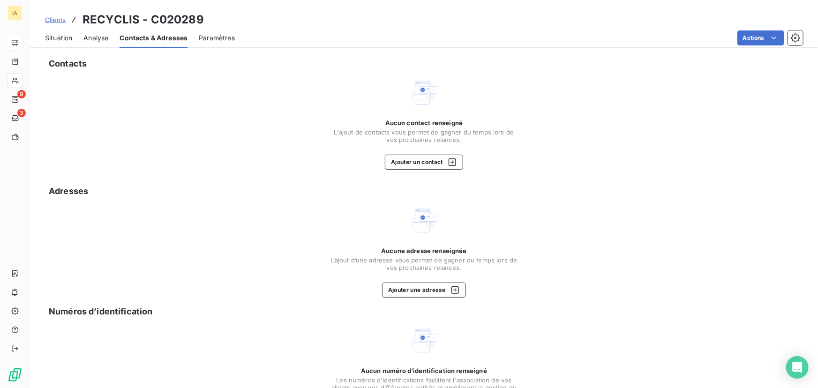
click at [210, 37] on span "Paramètres" at bounding box center [217, 37] width 36 height 9
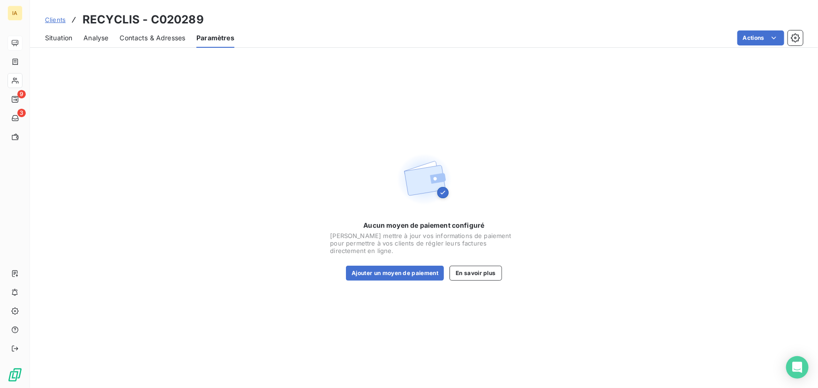
click at [61, 37] on span "Situation" at bounding box center [58, 37] width 27 height 9
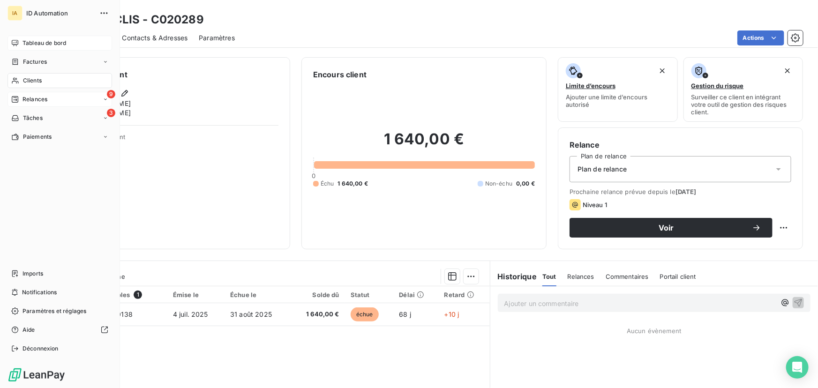
click at [49, 99] on div "9 Relances" at bounding box center [59, 99] width 105 height 15
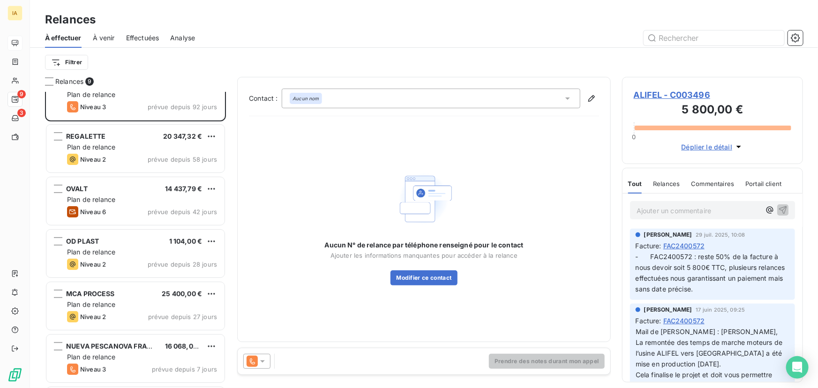
scroll to position [43, 0]
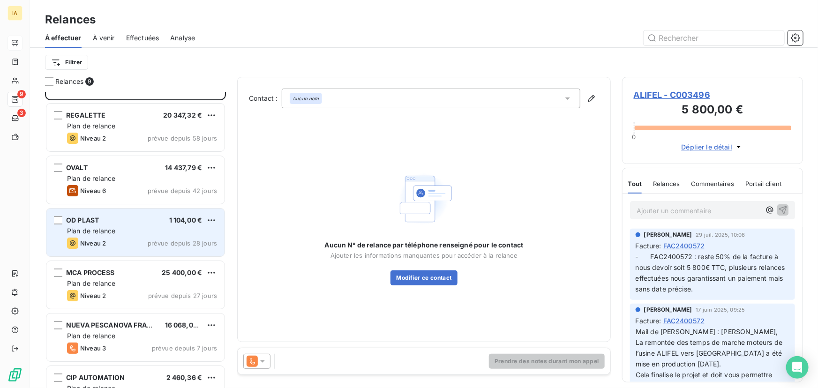
click at [118, 234] on div "Plan de relance" at bounding box center [142, 230] width 150 height 9
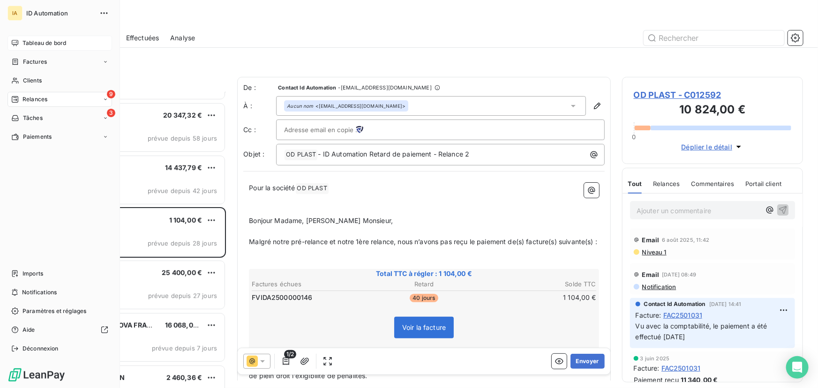
click at [24, 43] on span "Tableau de bord" at bounding box center [44, 43] width 44 height 8
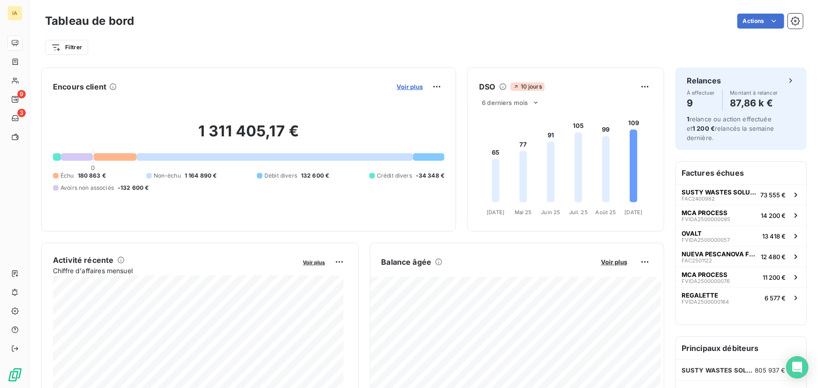
click at [404, 85] on span "Voir plus" at bounding box center [410, 86] width 26 height 7
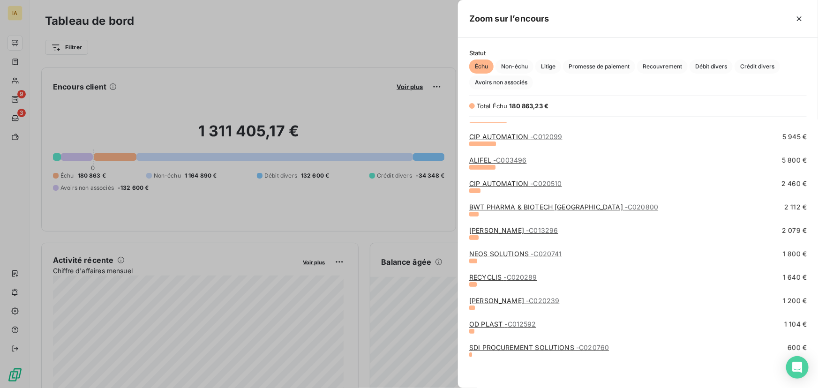
scroll to position [131, 0]
click at [489, 321] on link "OD PLAST - C012592" at bounding box center [502, 324] width 67 height 8
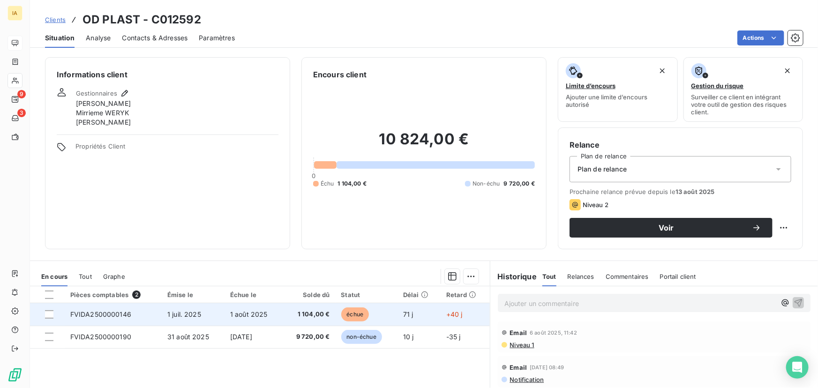
click at [262, 318] on td "1 août 2025" at bounding box center [254, 314] width 58 height 22
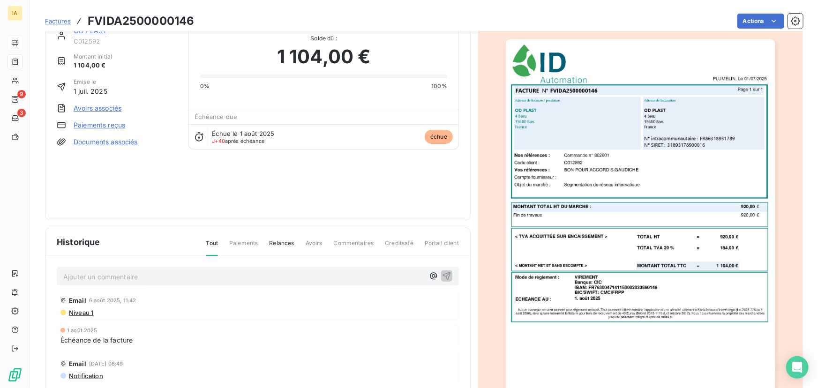
scroll to position [43, 0]
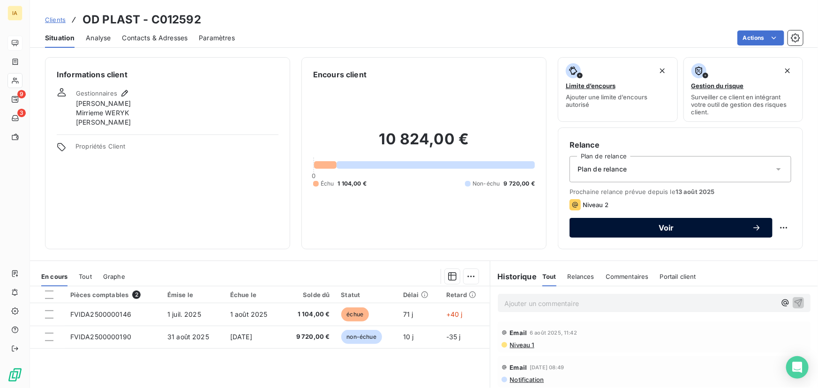
click at [642, 229] on span "Voir" at bounding box center [666, 227] width 171 height 7
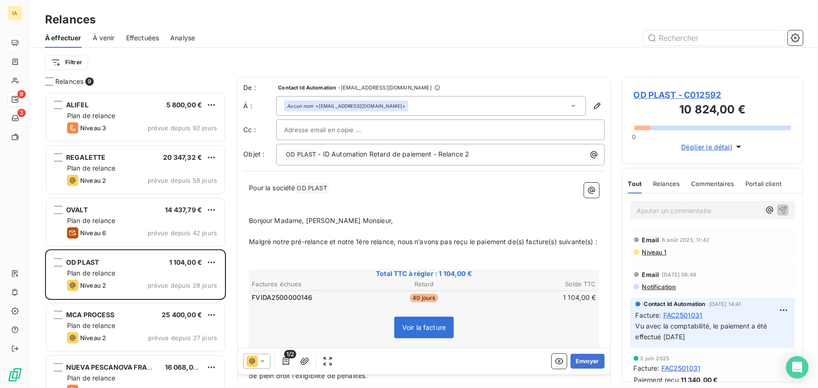
scroll to position [290, 174]
click at [579, 359] on button "Envoyer" at bounding box center [587, 361] width 34 height 15
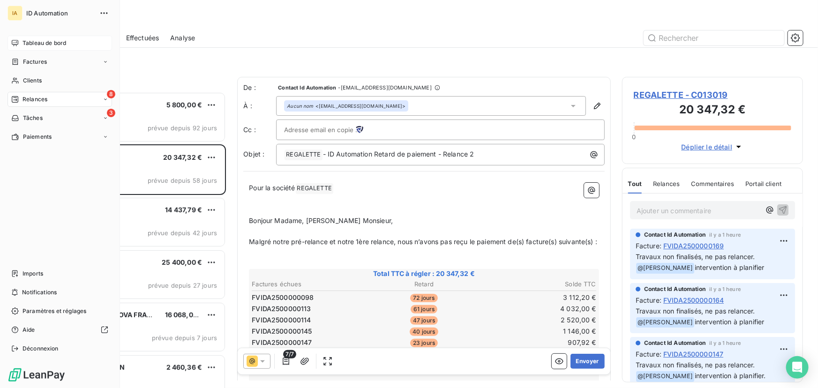
drag, startPoint x: 32, startPoint y: 47, endPoint x: 45, endPoint y: 49, distance: 12.8
click at [32, 47] on div "Tableau de bord" at bounding box center [59, 43] width 105 height 15
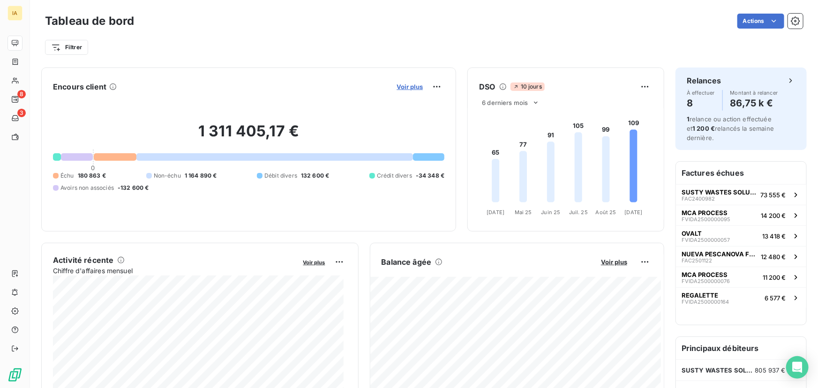
click at [414, 88] on span "Voir plus" at bounding box center [410, 86] width 26 height 7
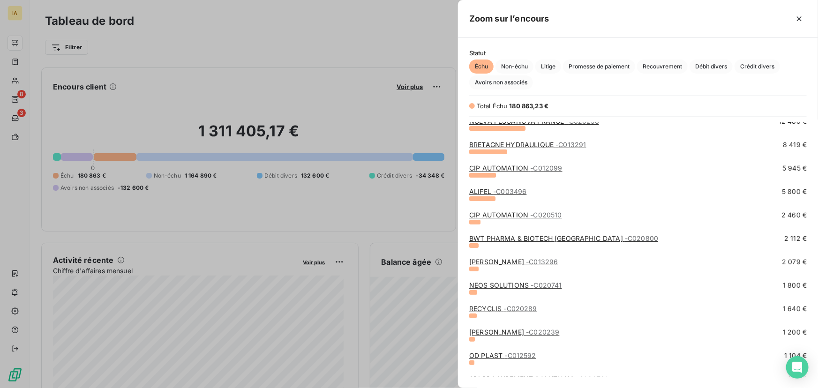
scroll to position [131, 0]
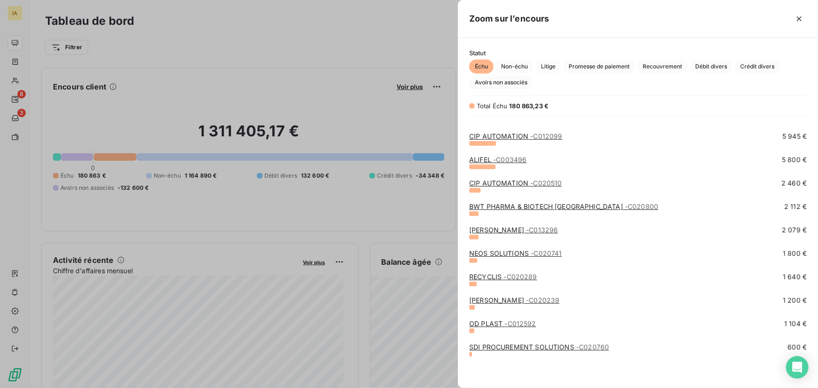
click at [497, 346] on link "SDI PROCUREMENT SOLUTIONS - C020760" at bounding box center [539, 347] width 140 height 8
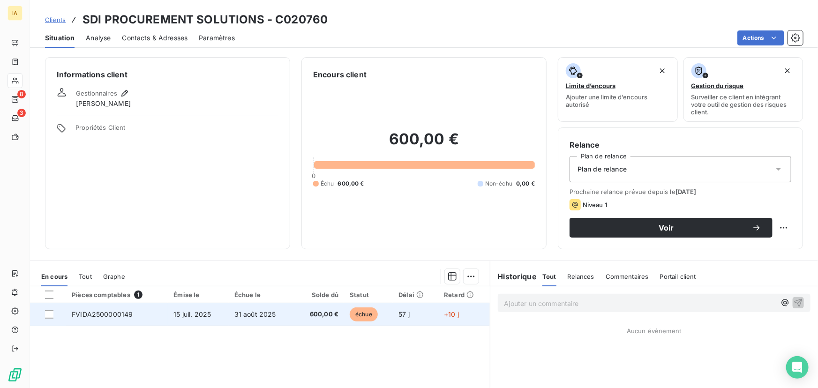
click at [128, 316] on span "FVIDA2500000149" at bounding box center [102, 314] width 61 height 8
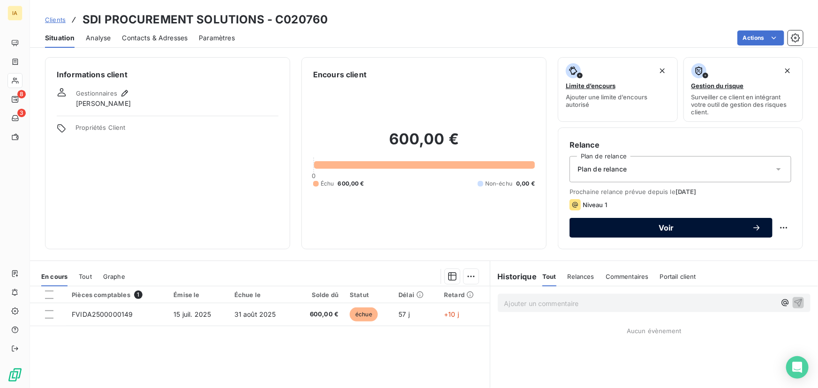
click at [664, 228] on span "Voir" at bounding box center [666, 227] width 171 height 7
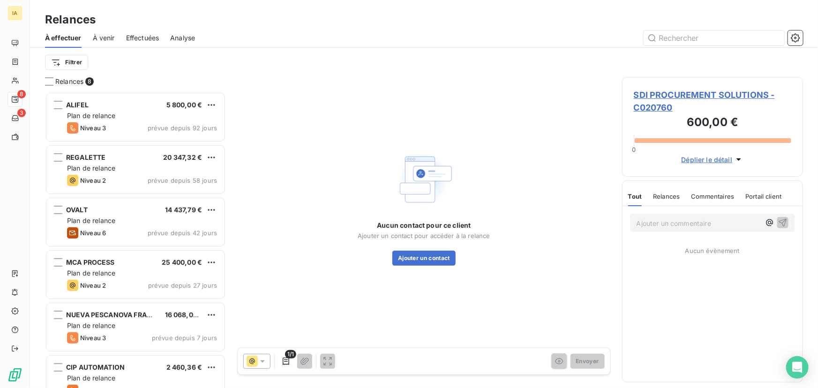
scroll to position [290, 174]
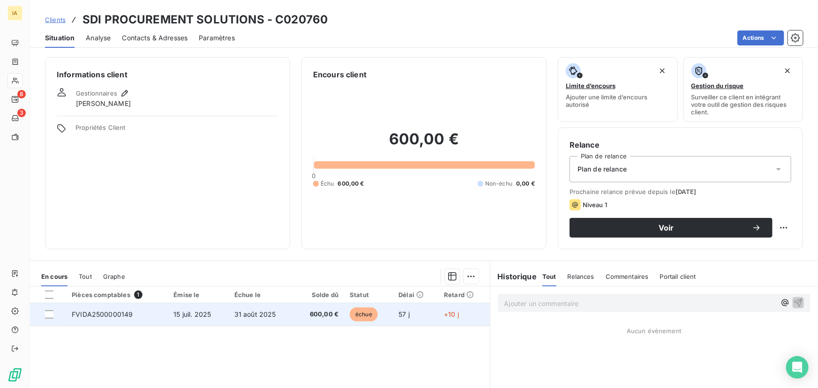
click at [122, 311] on span "FVIDA2500000149" at bounding box center [102, 314] width 61 height 8
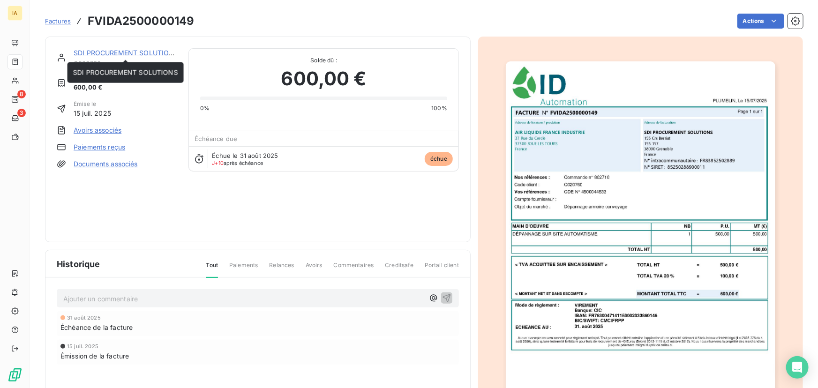
click at [120, 51] on link "SDI PROCUREMENT SOLUTIONS" at bounding box center [126, 53] width 105 height 8
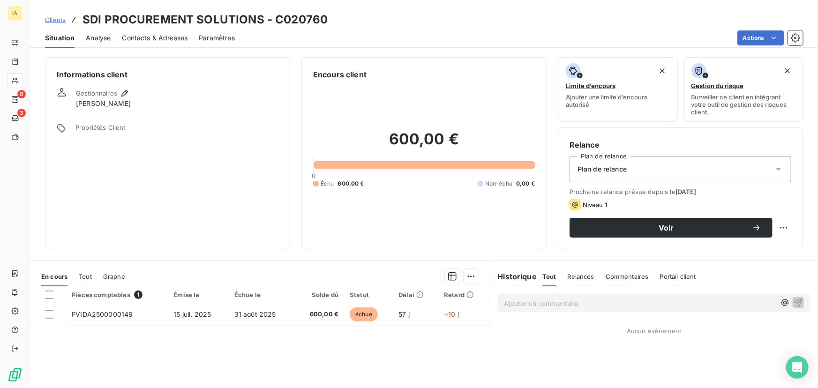
click at [154, 36] on span "Contacts & Adresses" at bounding box center [155, 37] width 66 height 9
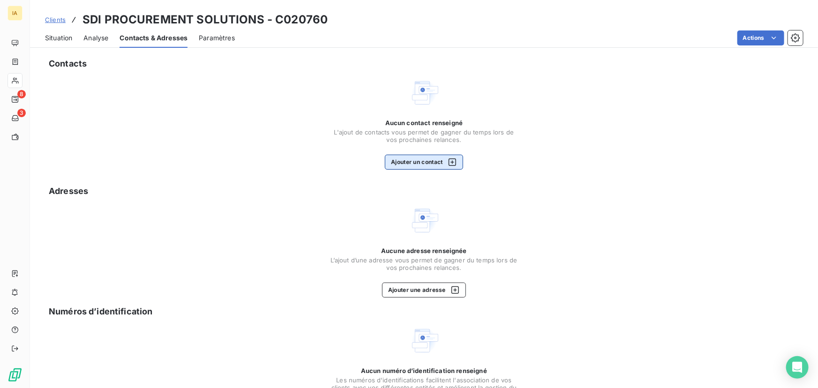
click at [412, 156] on button "Ajouter un contact" at bounding box center [424, 162] width 78 height 15
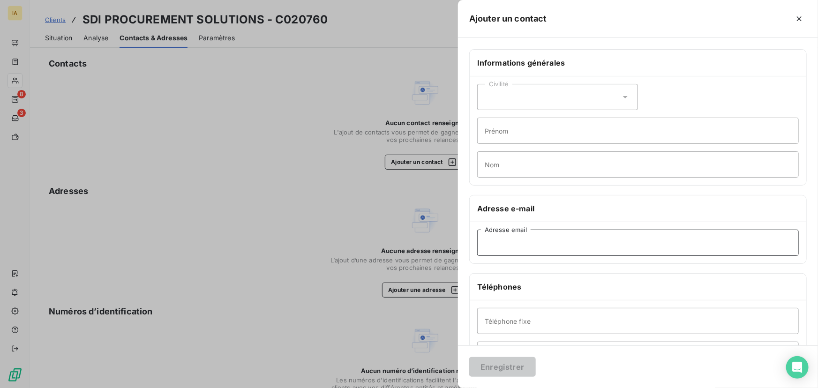
drag, startPoint x: 537, startPoint y: 235, endPoint x: 537, endPoint y: 240, distance: 5.2
click at [537, 237] on input "Adresse email" at bounding box center [638, 243] width 322 height 26
paste input "[EMAIL_ADDRESS][DOMAIN_NAME]"
type input "[EMAIL_ADDRESS][DOMAIN_NAME]"
click at [496, 369] on button "Enregistrer" at bounding box center [502, 367] width 67 height 20
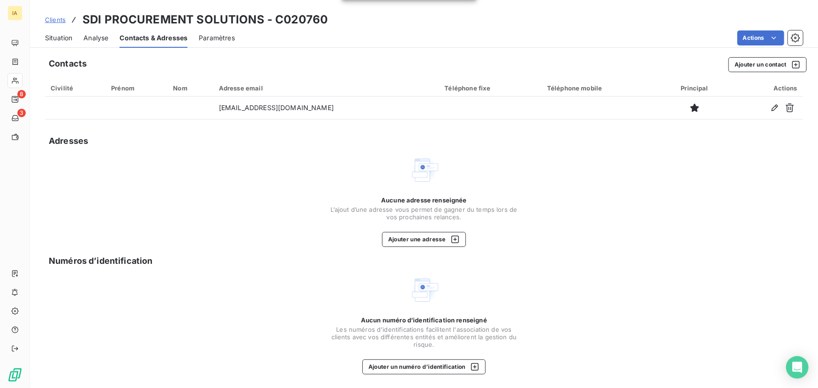
click at [67, 40] on span "Situation" at bounding box center [58, 37] width 27 height 9
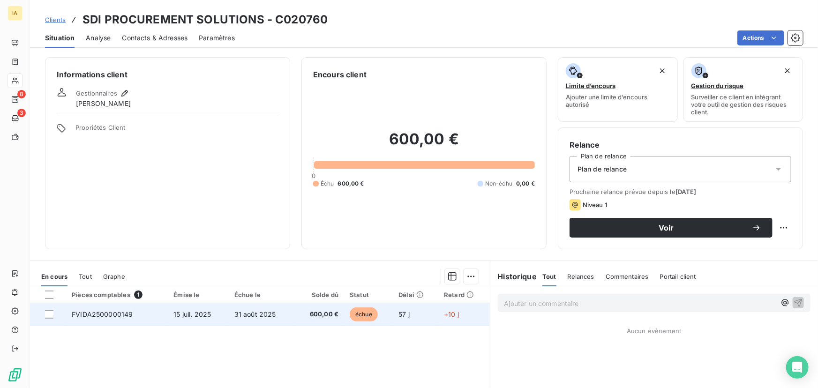
click at [281, 319] on td "31 août 2025" at bounding box center [262, 314] width 66 height 22
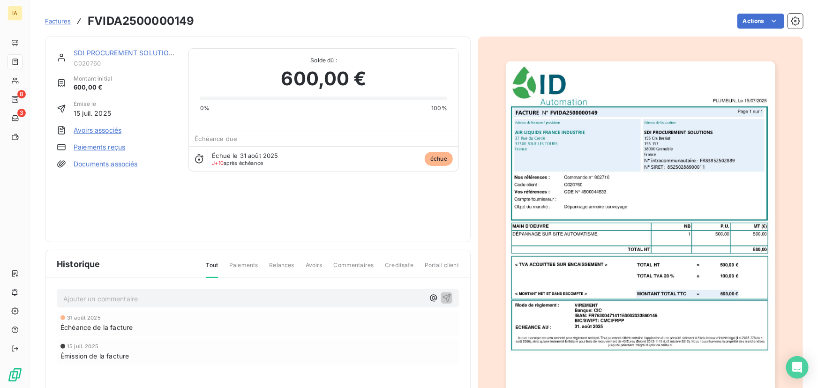
click at [66, 21] on span "Factures" at bounding box center [58, 20] width 26 height 7
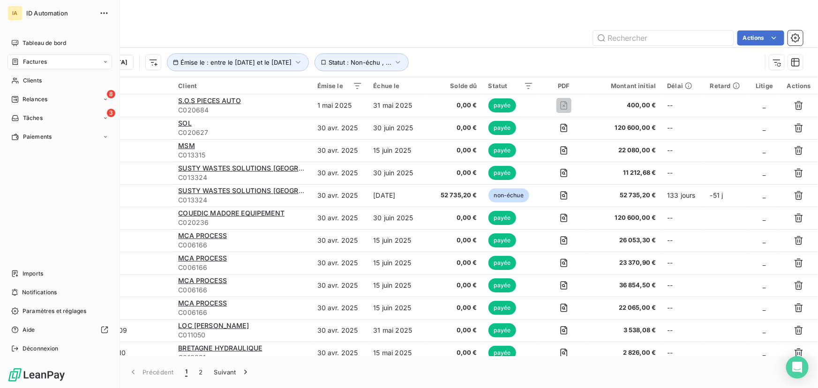
click at [33, 51] on nav "Tableau de bord Factures Clients 8 Relances 3 Tâches Paiements" at bounding box center [59, 90] width 105 height 109
click at [32, 45] on span "Tableau de bord" at bounding box center [44, 43] width 44 height 8
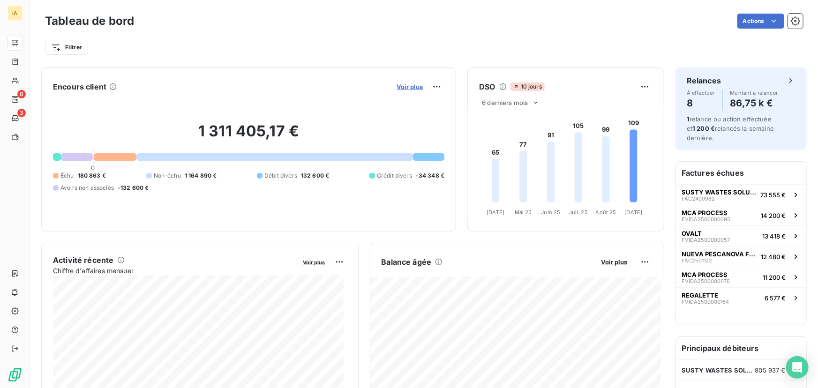
click at [403, 89] on span "Voir plus" at bounding box center [410, 86] width 26 height 7
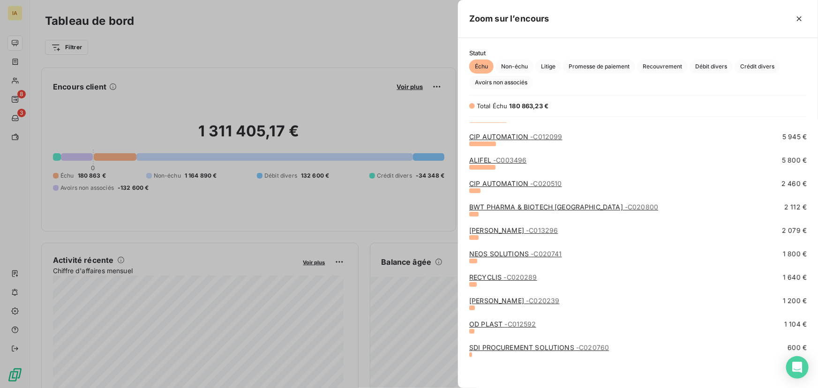
scroll to position [131, 0]
click at [501, 347] on link "SDI PROCUREMENT SOLUTIONS - C020760" at bounding box center [539, 347] width 140 height 8
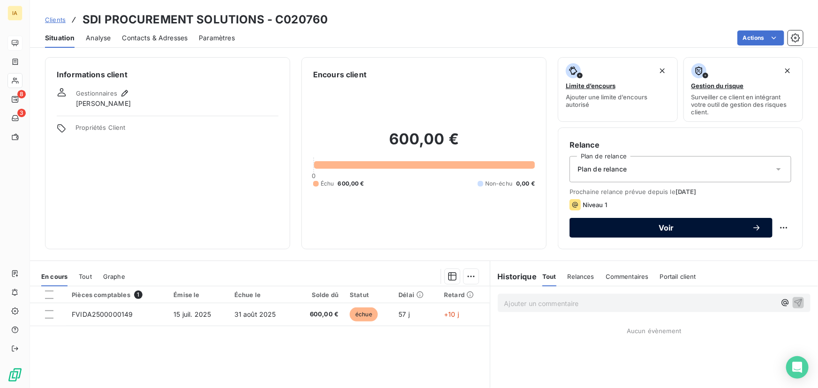
click at [625, 222] on button "Voir" at bounding box center [670, 228] width 203 height 20
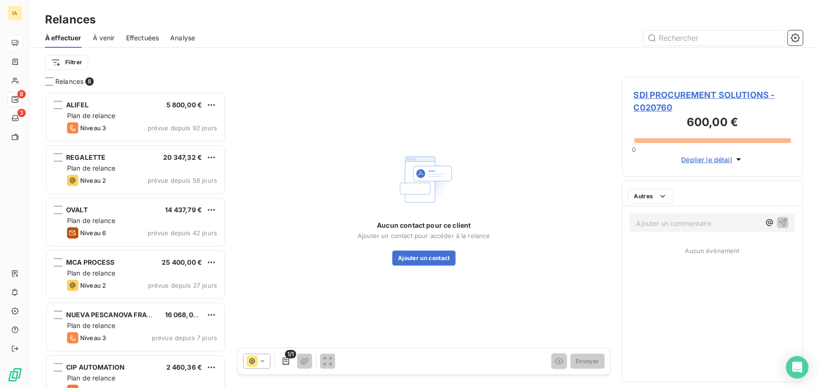
scroll to position [290, 174]
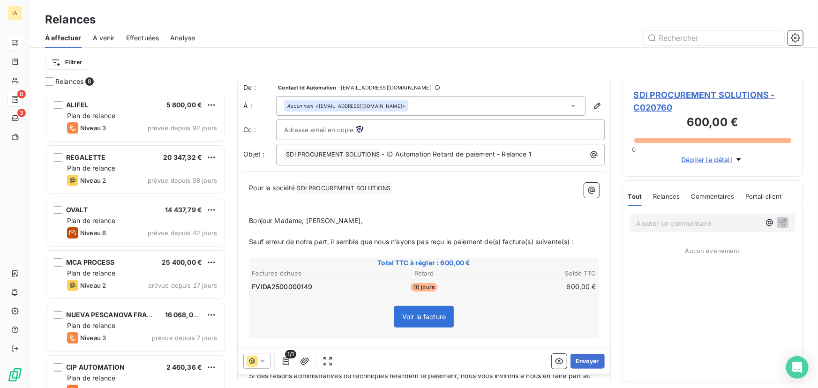
click at [376, 232] on p "﻿" at bounding box center [424, 231] width 350 height 11
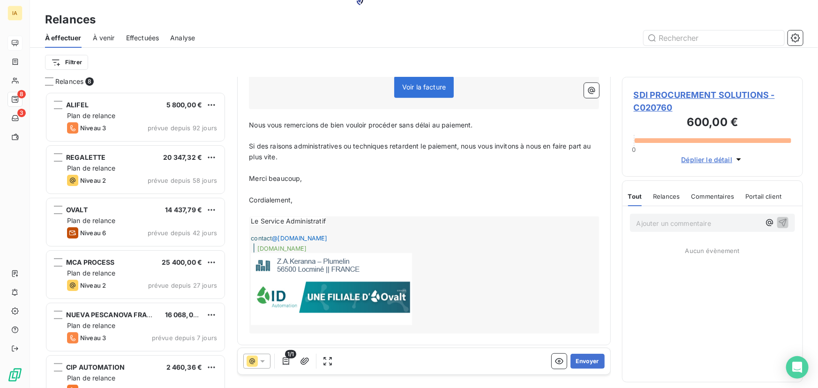
scroll to position [232, 0]
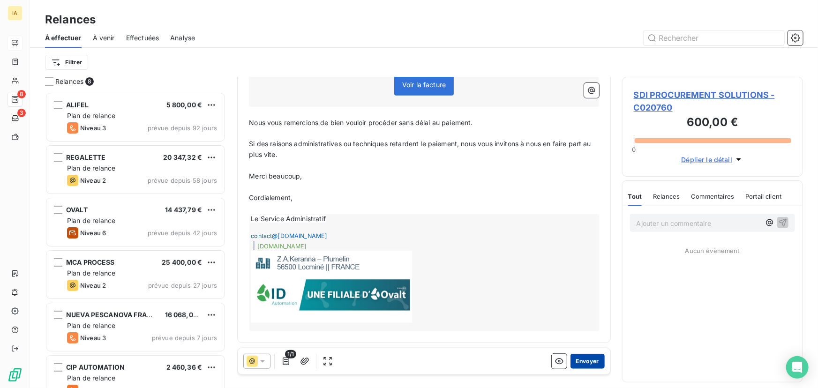
click at [581, 365] on button "Envoyer" at bounding box center [587, 361] width 34 height 15
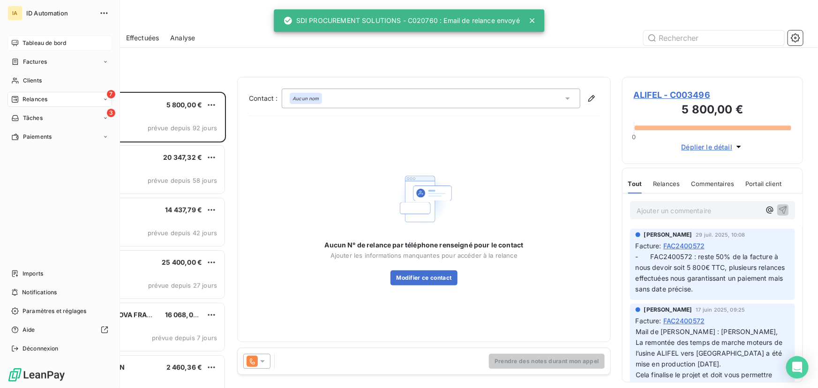
click at [40, 42] on span "Tableau de bord" at bounding box center [44, 43] width 44 height 8
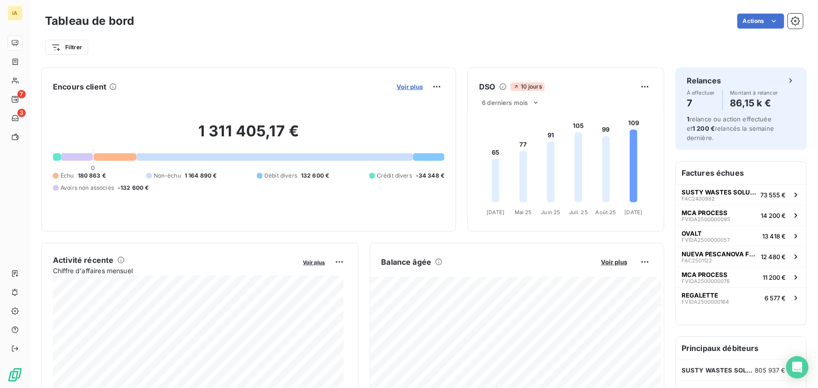
click at [404, 87] on span "Voir plus" at bounding box center [410, 86] width 26 height 7
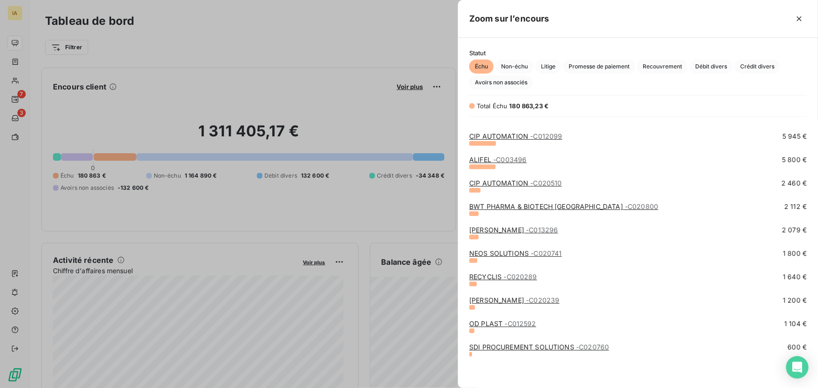
scroll to position [131, 0]
click at [500, 346] on link "SDI PROCUREMENT SOLUTIONS - C020760" at bounding box center [539, 347] width 140 height 8
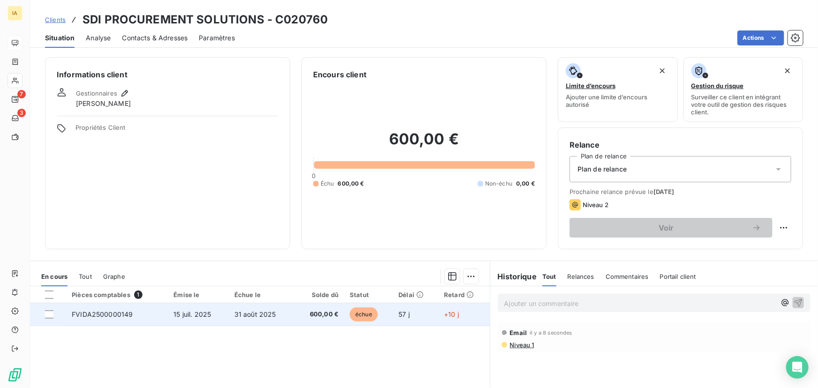
click at [184, 321] on td "15 juil. 2025" at bounding box center [198, 314] width 60 height 22
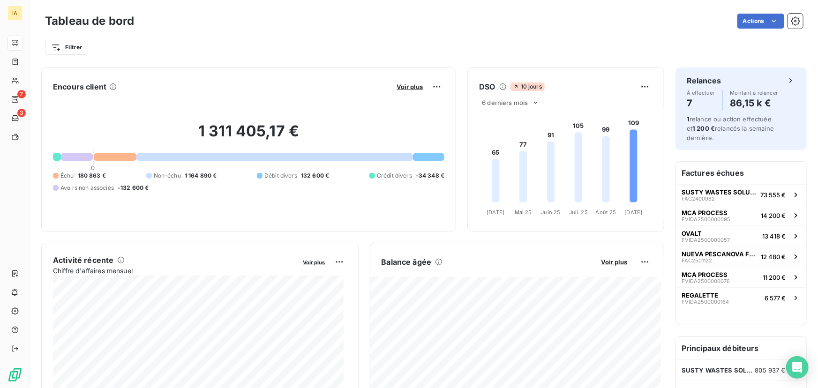
click at [411, 82] on div "Voir plus" at bounding box center [419, 86] width 51 height 15
click at [406, 87] on span "Voir plus" at bounding box center [410, 86] width 26 height 7
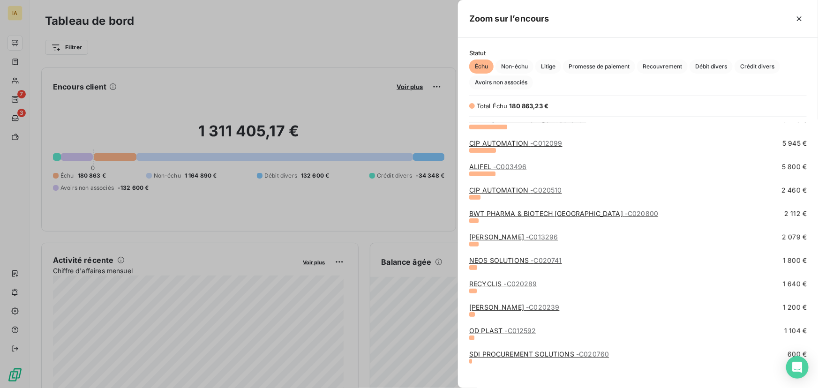
scroll to position [131, 0]
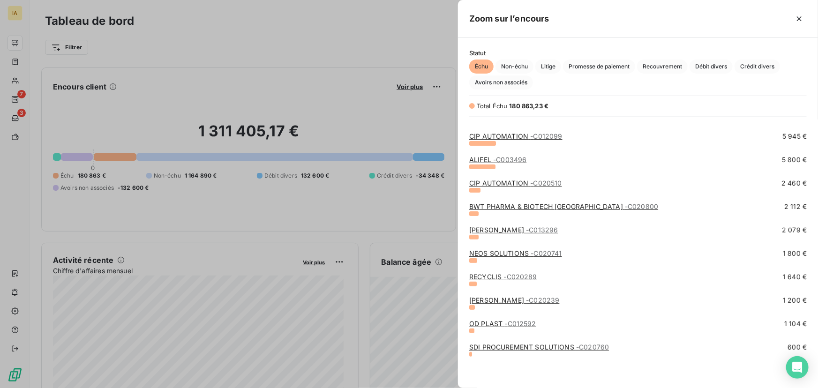
click at [491, 323] on link "OD PLAST - C012592" at bounding box center [502, 324] width 67 height 8
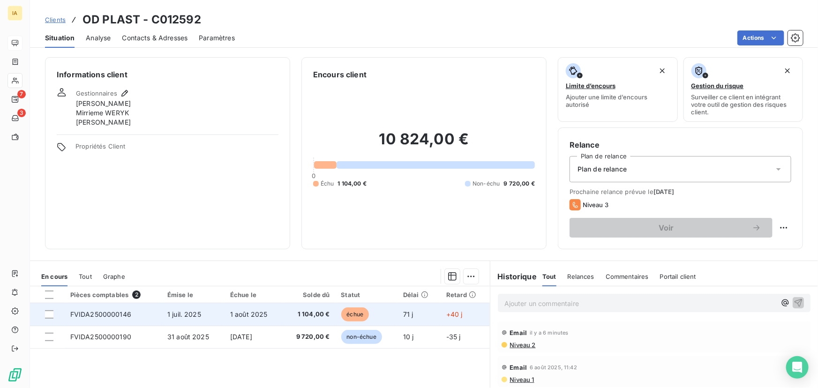
click at [210, 314] on td "1 juil. 2025" at bounding box center [193, 314] width 63 height 22
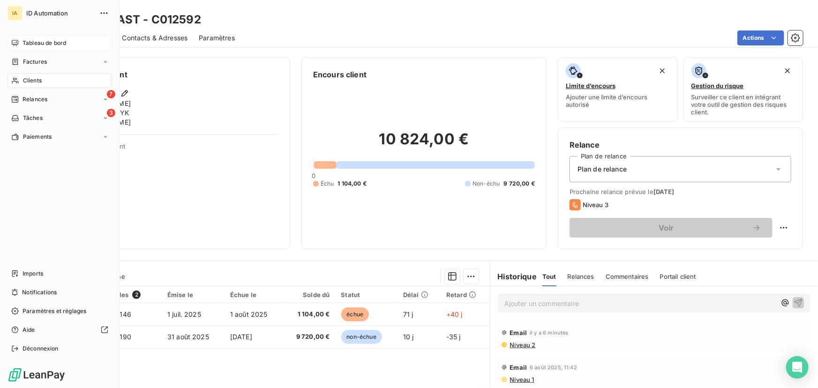
click at [54, 51] on nav "Tableau de bord Factures Clients 7 Relances 3 Tâches Paiements" at bounding box center [59, 90] width 105 height 109
click at [62, 45] on span "Tableau de bord" at bounding box center [44, 43] width 44 height 8
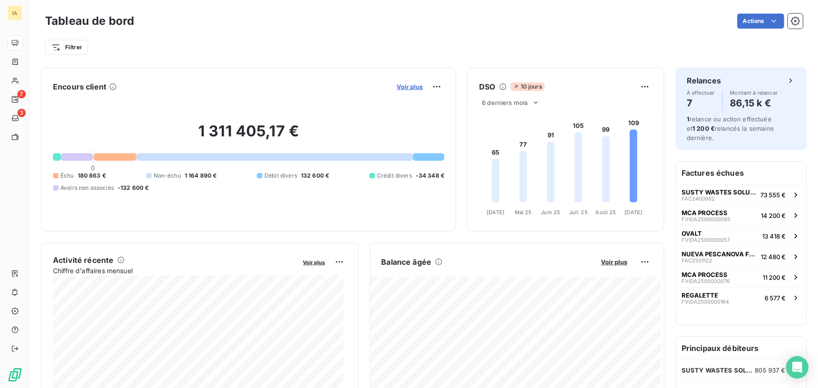
click at [407, 84] on span "Voir plus" at bounding box center [410, 86] width 26 height 7
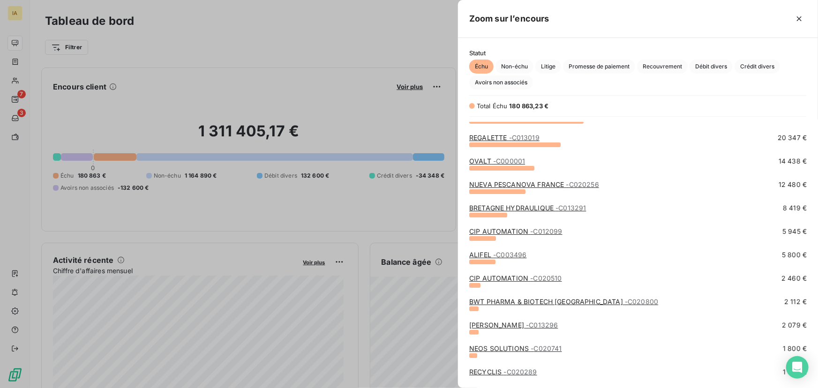
scroll to position [131, 0]
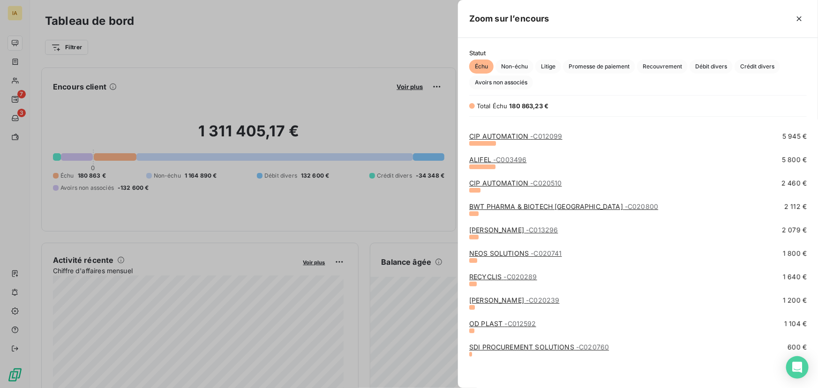
click at [497, 301] on link "OVAKO REDON - C020239" at bounding box center [514, 300] width 90 height 8
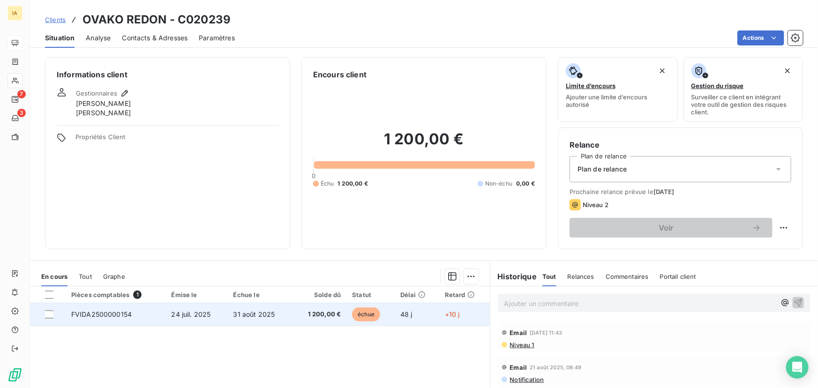
click at [225, 314] on td "24 juil. 2025" at bounding box center [197, 314] width 62 height 22
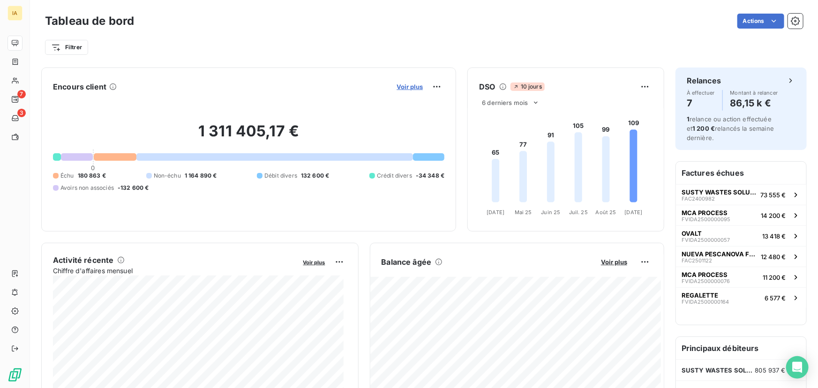
click at [407, 85] on span "Voir plus" at bounding box center [410, 86] width 26 height 7
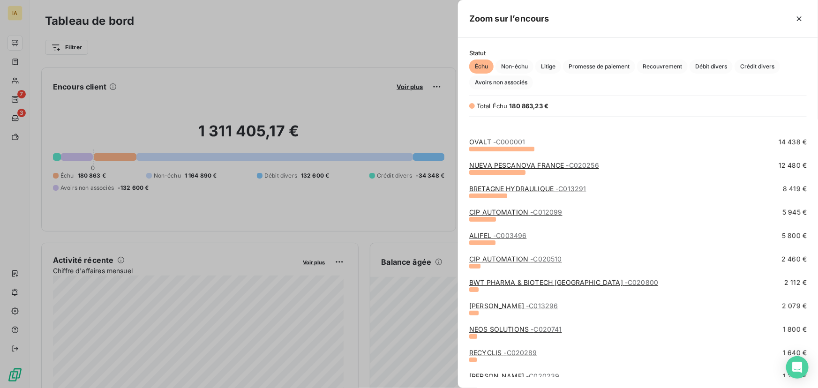
scroll to position [131, 0]
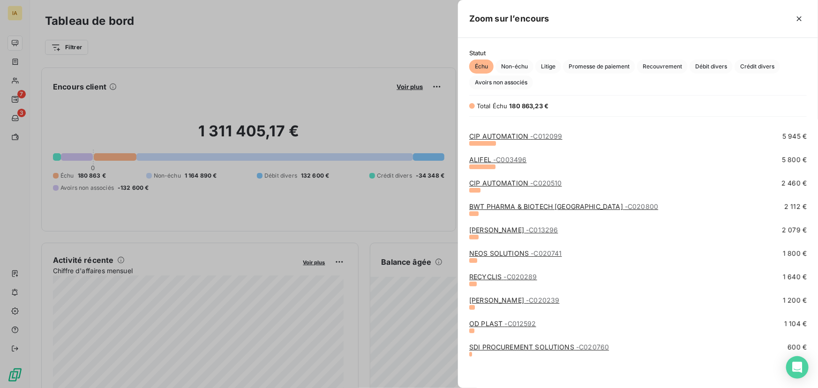
click at [497, 277] on link "RECYCLIS - C020289" at bounding box center [503, 277] width 68 height 8
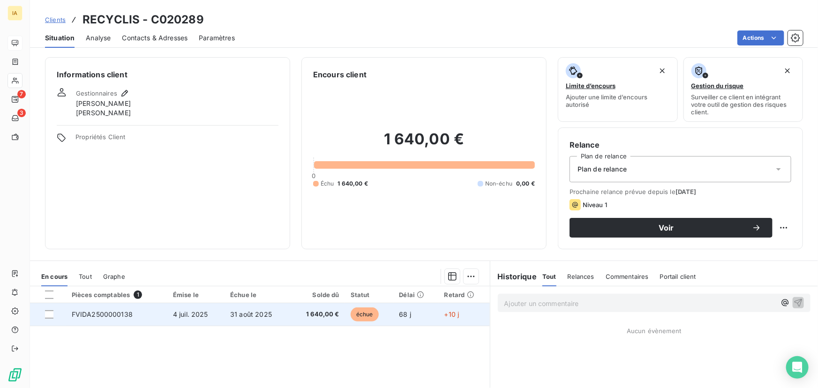
click at [248, 318] on span "31 août 2025" at bounding box center [251, 314] width 42 height 8
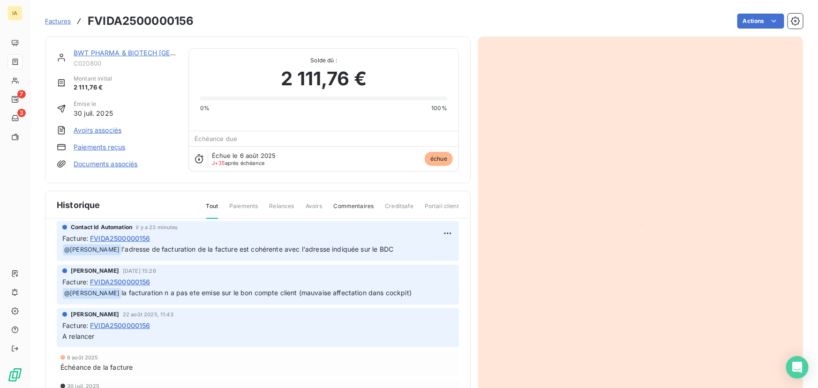
scroll to position [80, 0]
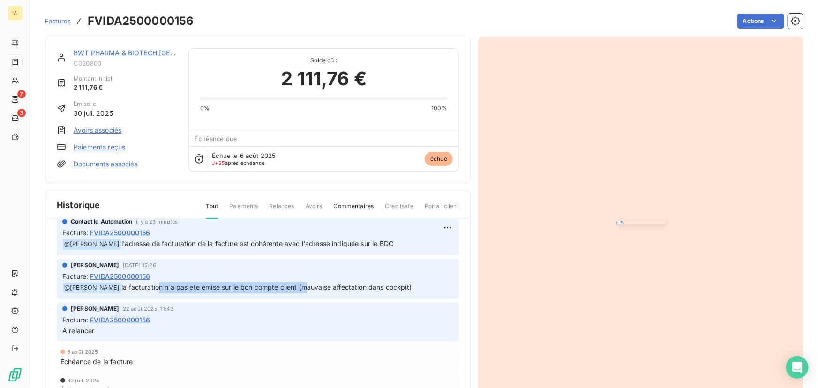
drag, startPoint x: 172, startPoint y: 350, endPoint x: 323, endPoint y: 352, distance: 151.9
click at [323, 299] on div "[PERSON_NAME] [DATE] 15:26 Facture : FVIDA2500000156 ﻿ @ [PERSON_NAME] la factu…" at bounding box center [258, 279] width 402 height 40
click at [623, 225] on img "button" at bounding box center [640, 223] width 49 height 4
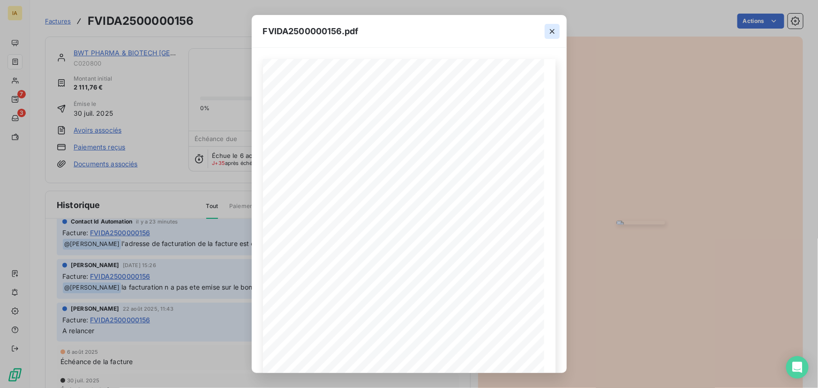
click at [554, 32] on icon "button" at bounding box center [551, 31] width 9 height 9
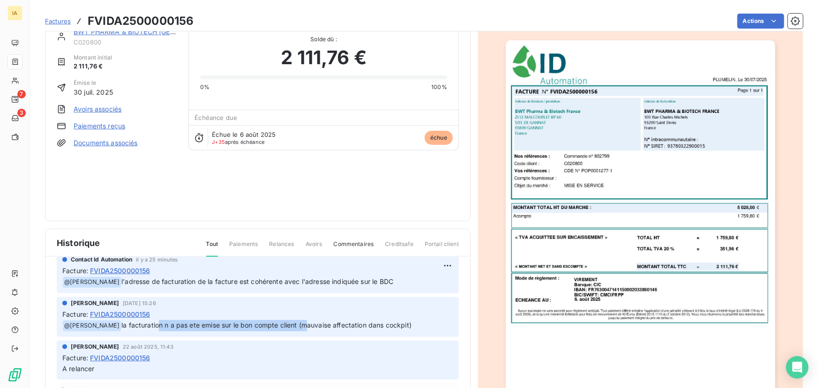
scroll to position [43, 0]
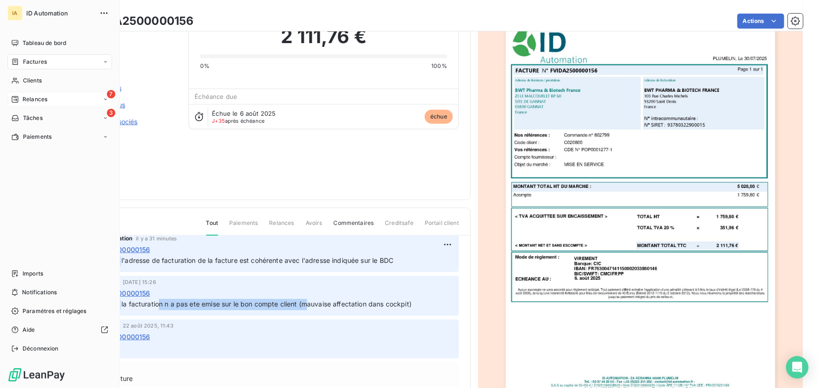
click at [57, 92] on div "7 Relances" at bounding box center [59, 99] width 105 height 15
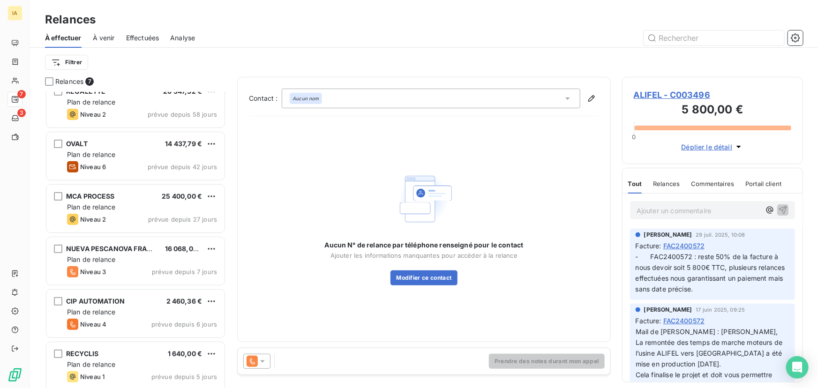
scroll to position [71, 0]
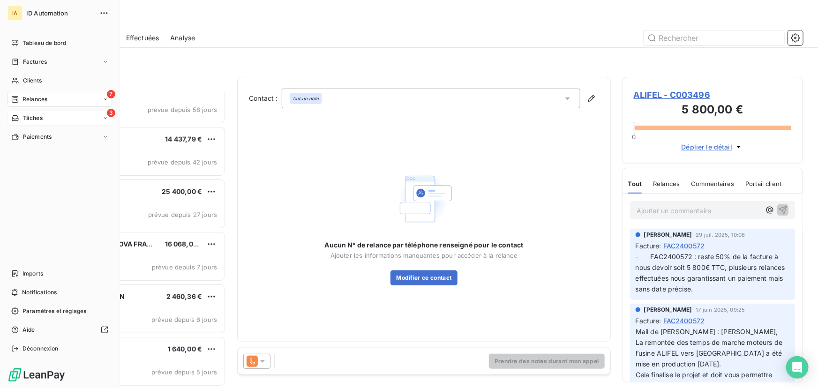
click at [26, 119] on span "Tâches" at bounding box center [33, 118] width 20 height 8
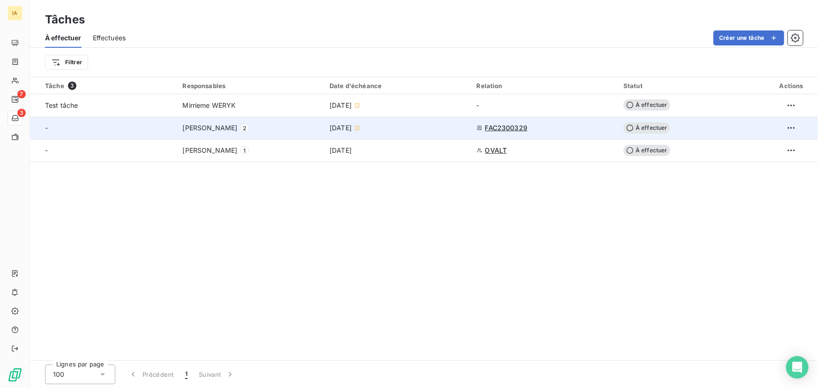
click at [147, 128] on div "-" at bounding box center [108, 127] width 127 height 9
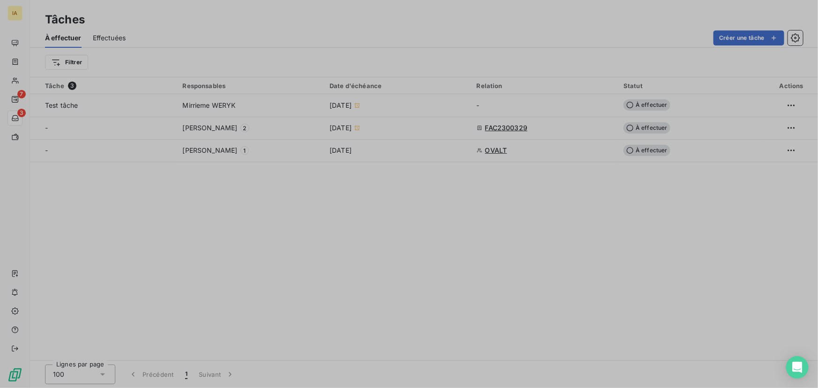
type input "[DATE]"
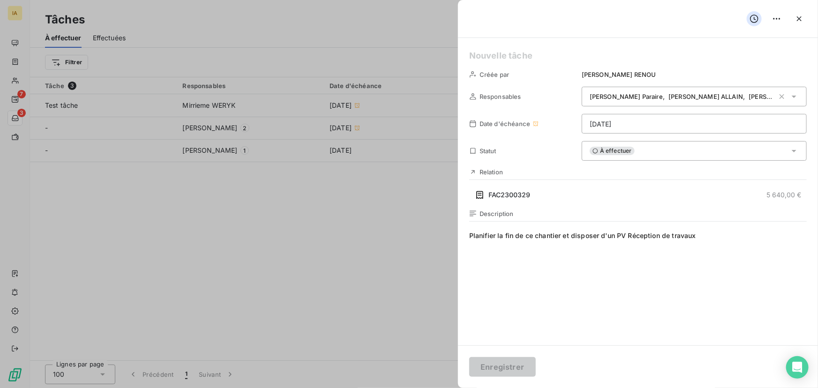
click at [256, 159] on div at bounding box center [409, 194] width 818 height 388
click at [140, 157] on div at bounding box center [409, 194] width 818 height 388
click at [144, 153] on div at bounding box center [409, 194] width 818 height 388
click at [146, 153] on div at bounding box center [409, 194] width 818 height 388
click at [798, 16] on icon "button" at bounding box center [798, 18] width 9 height 9
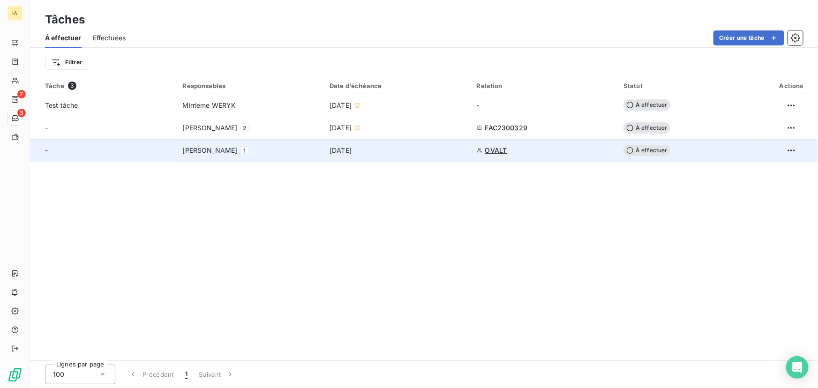
click at [201, 146] on span "[PERSON_NAME]" at bounding box center [210, 150] width 55 height 9
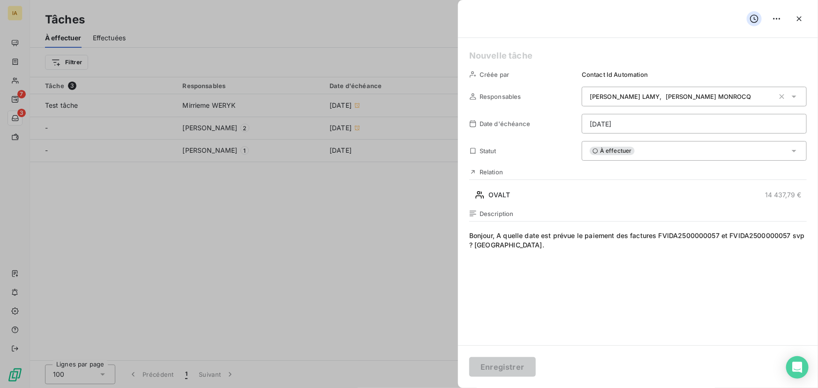
click at [270, 245] on div at bounding box center [409, 194] width 818 height 388
click at [801, 22] on icon "button" at bounding box center [798, 18] width 9 height 9
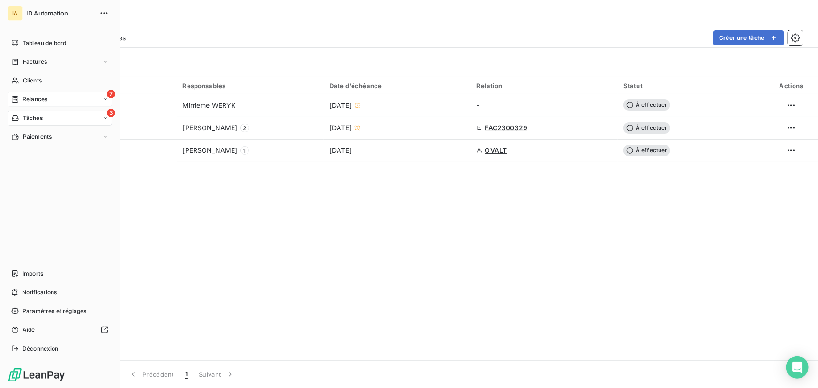
click at [18, 97] on icon at bounding box center [14, 99] width 7 height 7
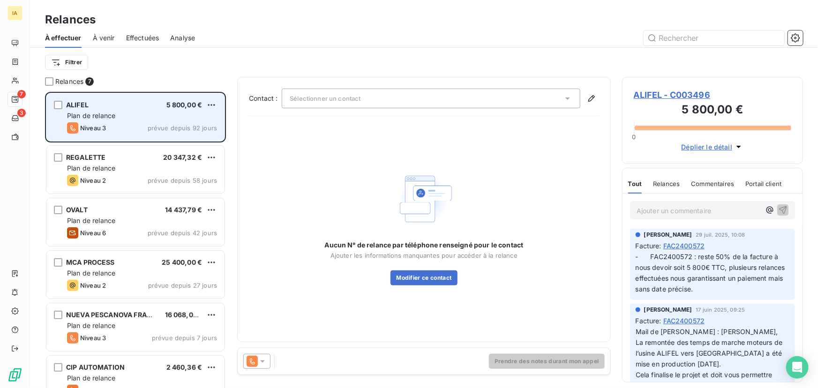
scroll to position [290, 174]
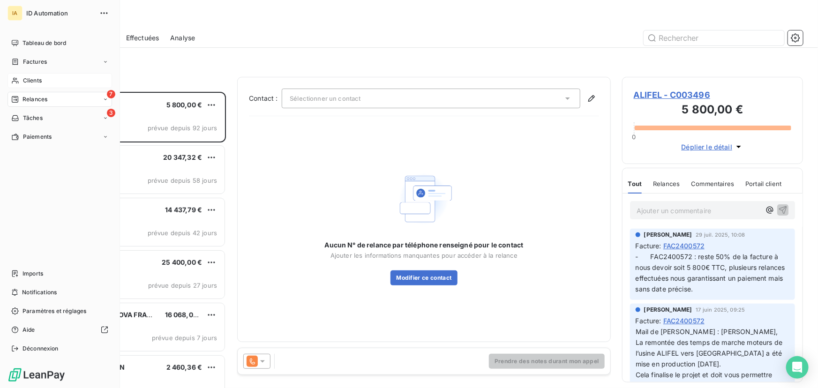
click at [25, 80] on span "Clients" at bounding box center [32, 80] width 19 height 8
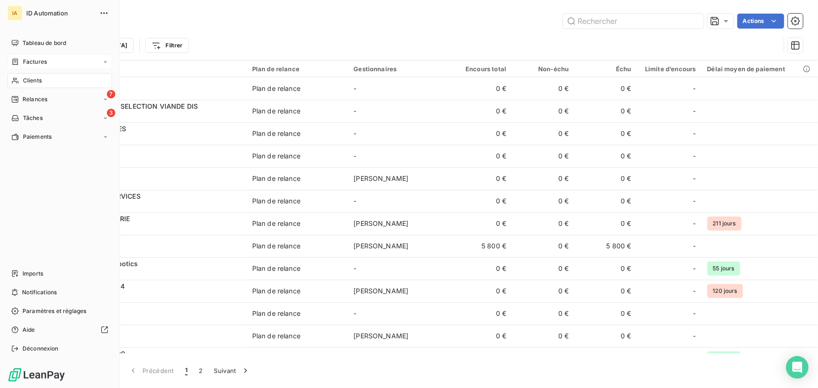
click at [17, 56] on div "Factures" at bounding box center [59, 61] width 105 height 15
